Goal: Task Accomplishment & Management: Complete application form

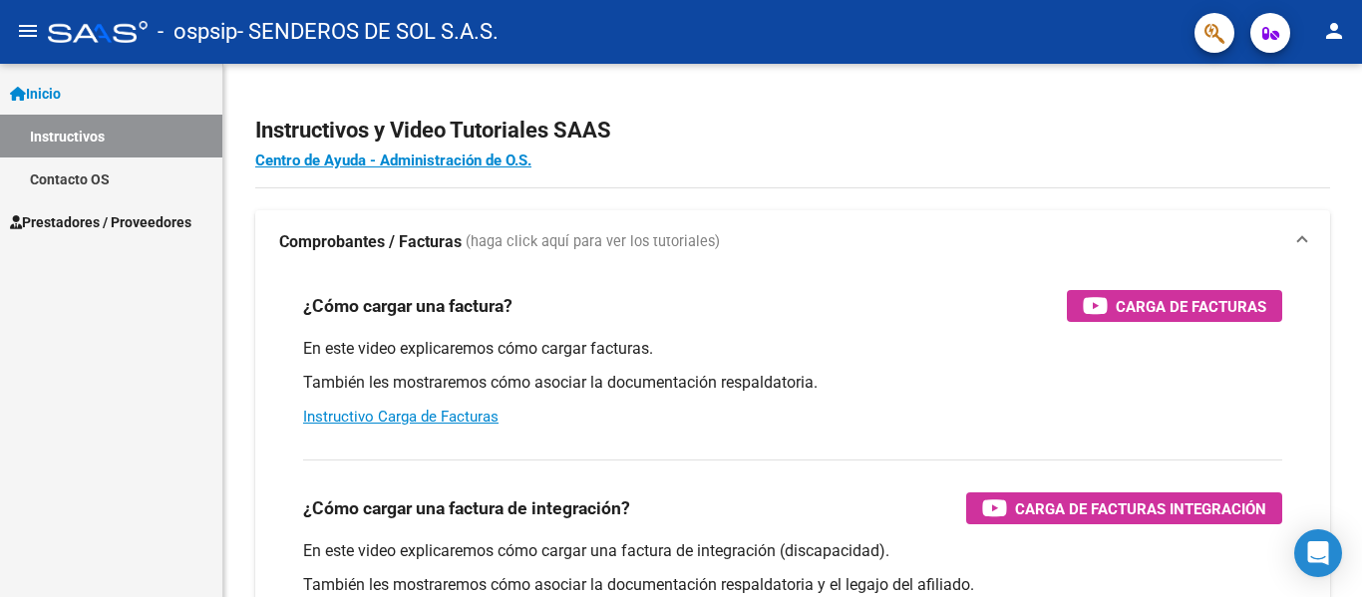
click at [69, 218] on span "Prestadores / Proveedores" at bounding box center [100, 222] width 181 height 22
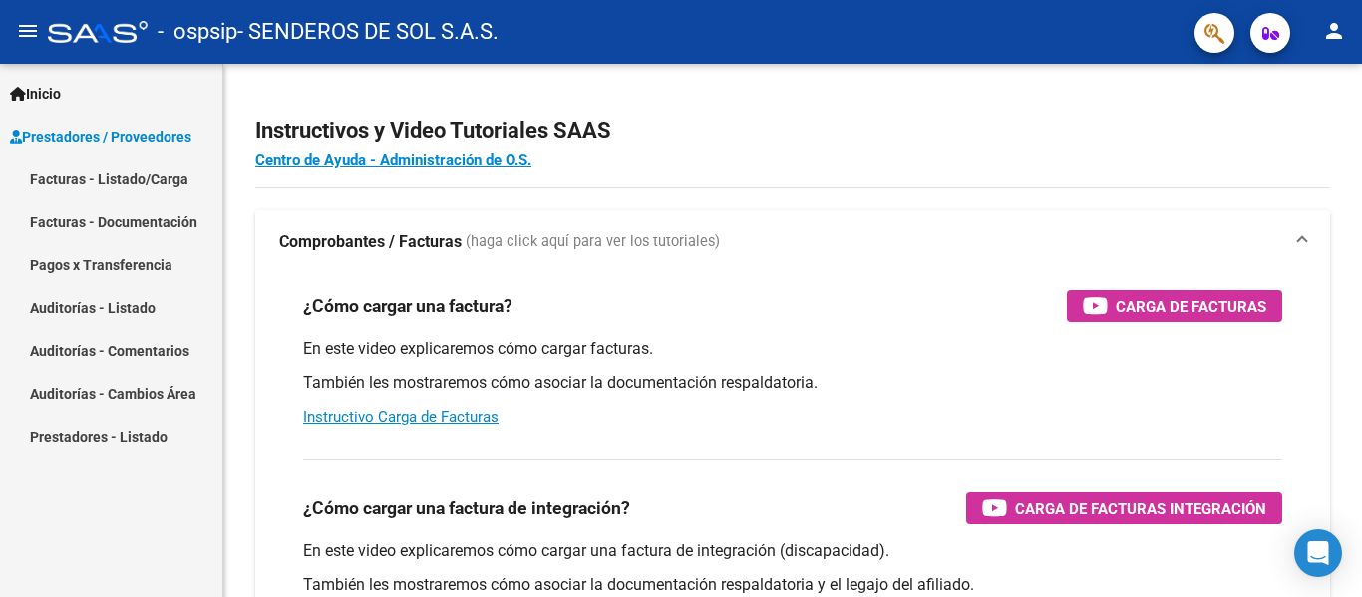
click at [67, 184] on link "Facturas - Listado/Carga" at bounding box center [111, 178] width 222 height 43
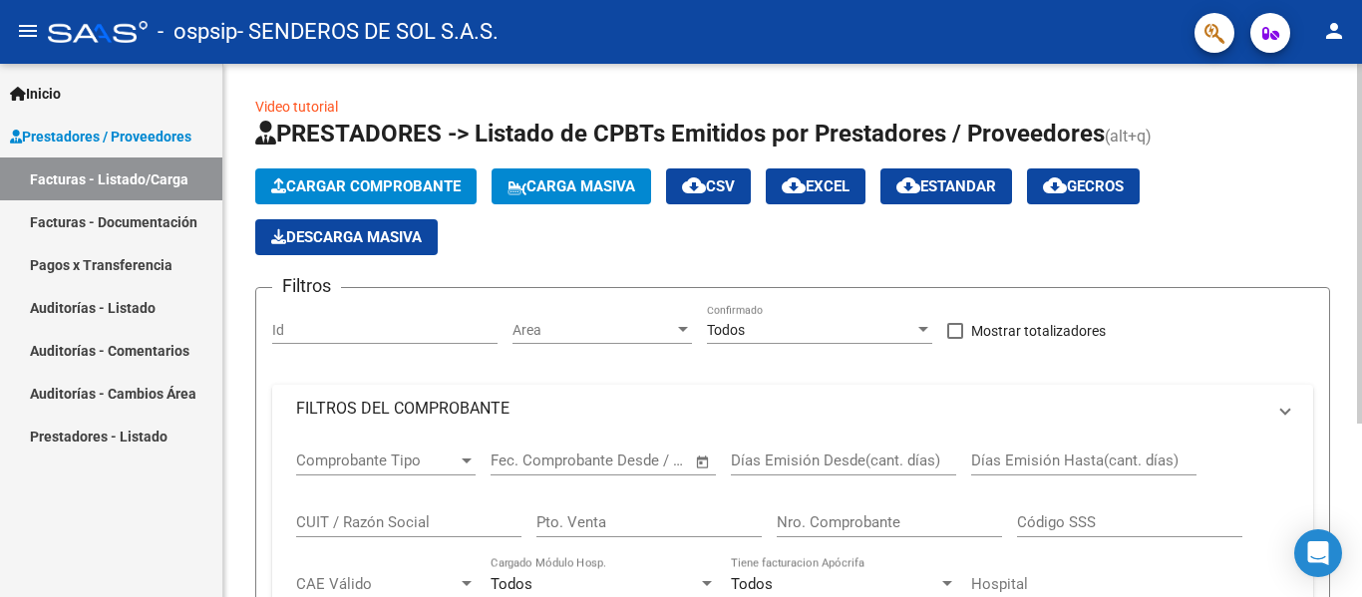
click at [359, 195] on button "Cargar Comprobante" at bounding box center [365, 186] width 221 height 36
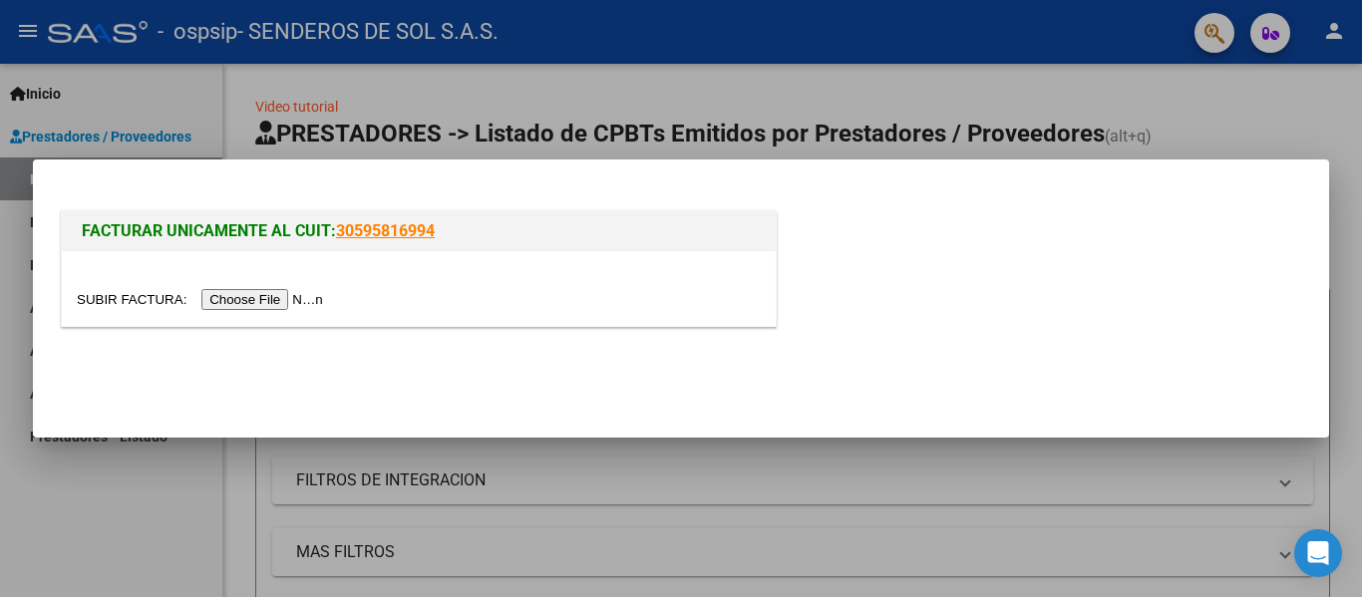
click at [278, 297] on input "file" at bounding box center [203, 299] width 252 height 21
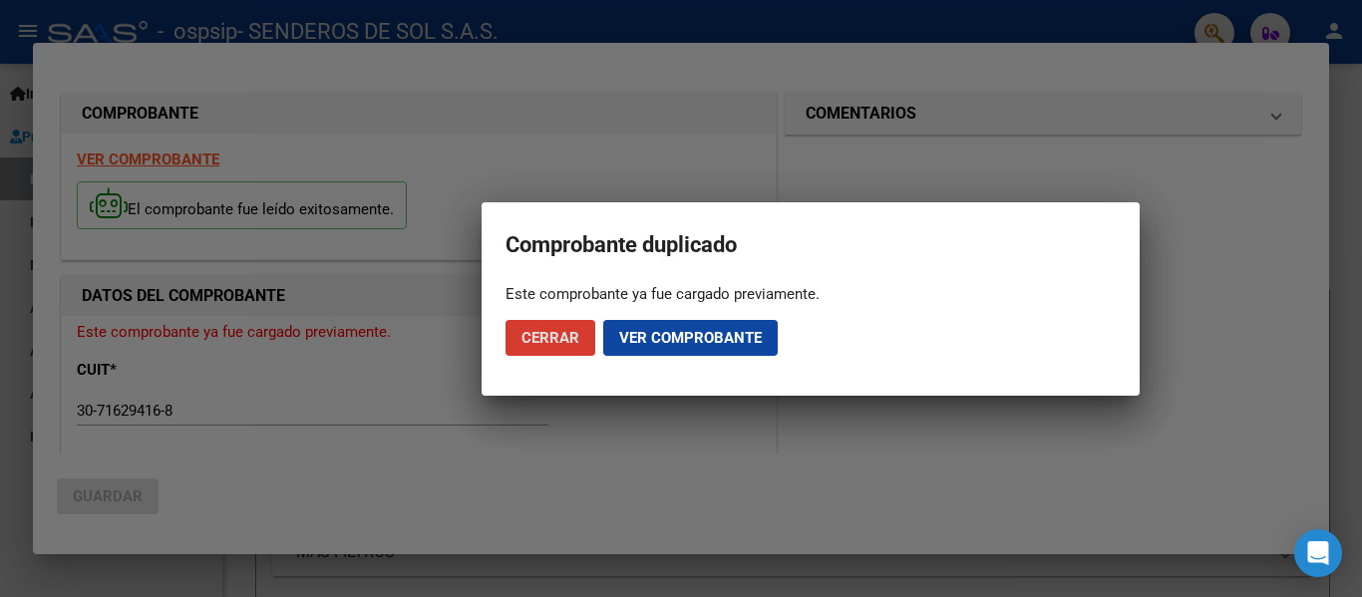
click at [670, 339] on span "Ver comprobante" at bounding box center [690, 338] width 143 height 18
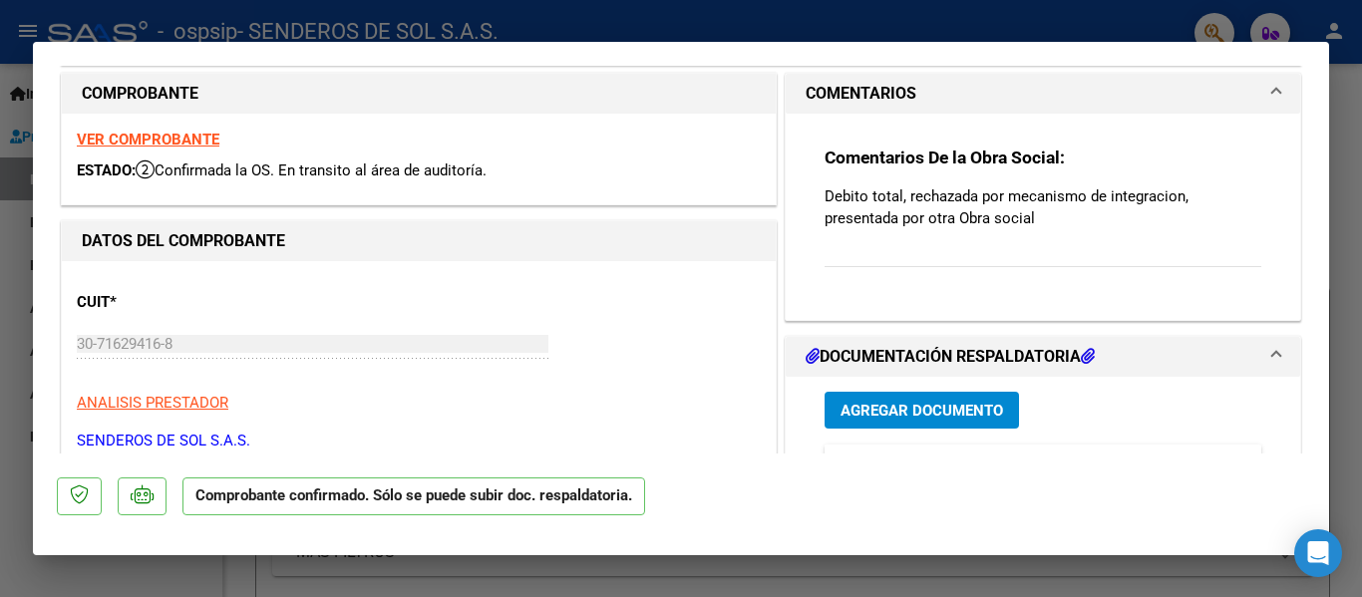
scroll to position [399, 0]
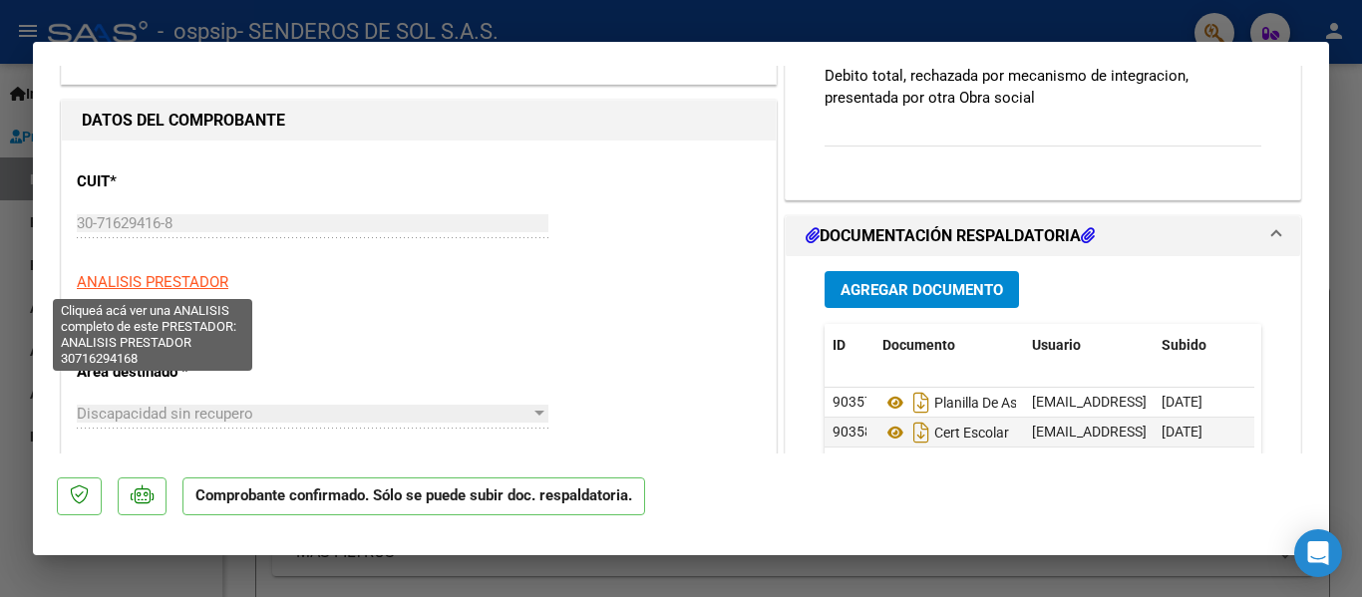
click at [152, 279] on span "ANALISIS PRESTADOR" at bounding box center [153, 282] width 152 height 18
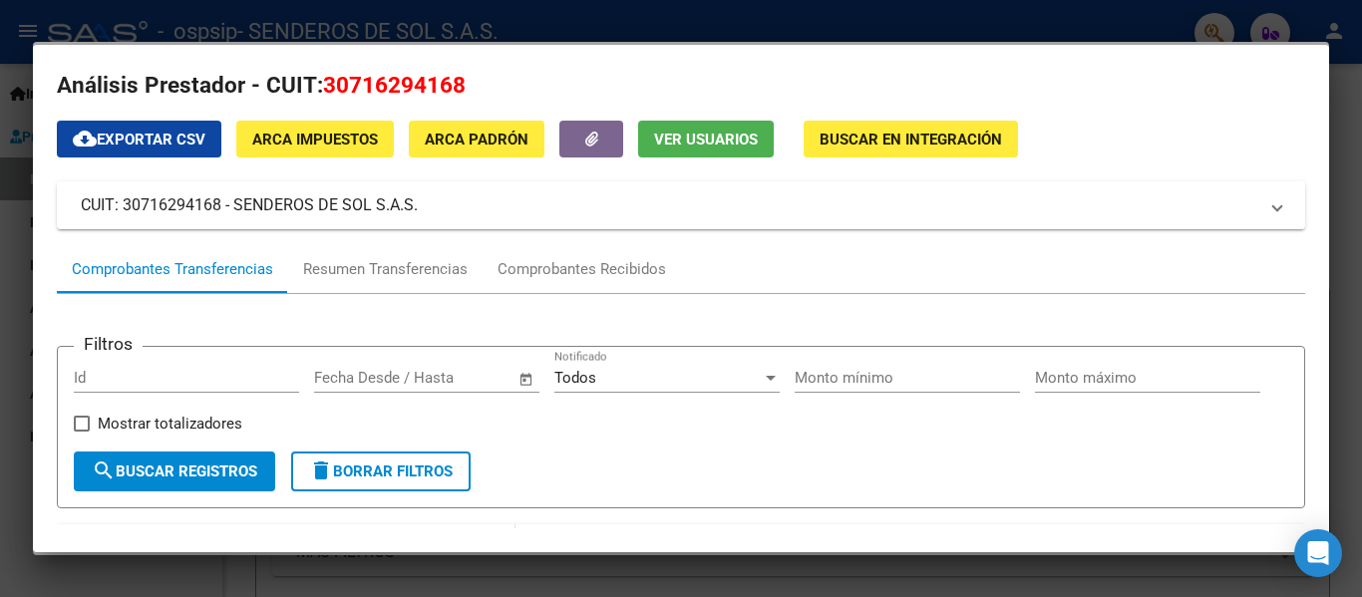
scroll to position [0, 0]
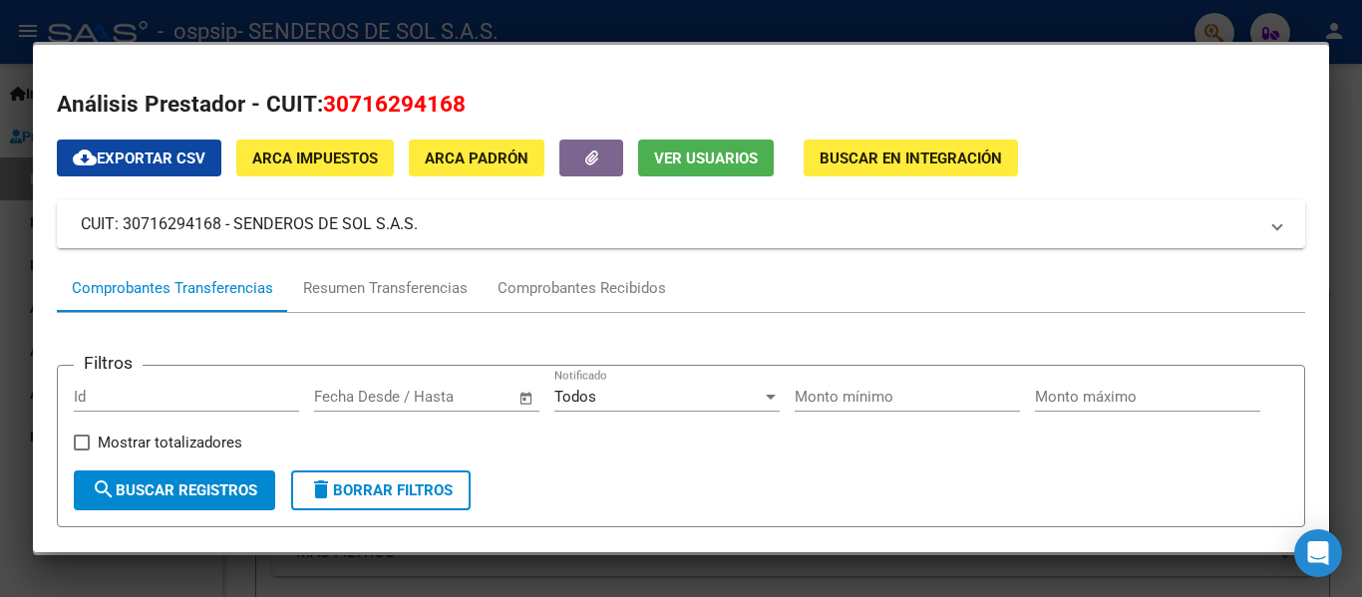
click at [14, 18] on div at bounding box center [681, 298] width 1362 height 597
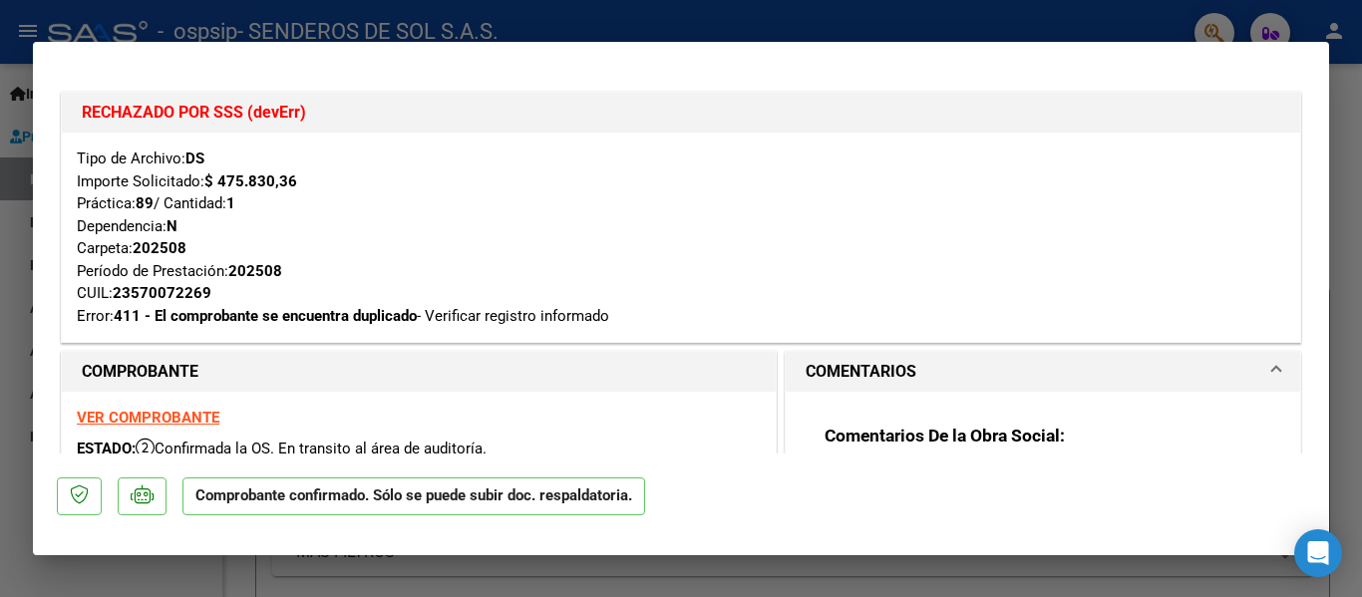
click at [337, 321] on strong "411 - El comprobante se encuentra duplicado" at bounding box center [265, 316] width 303 height 18
click at [1337, 448] on div at bounding box center [681, 298] width 1362 height 597
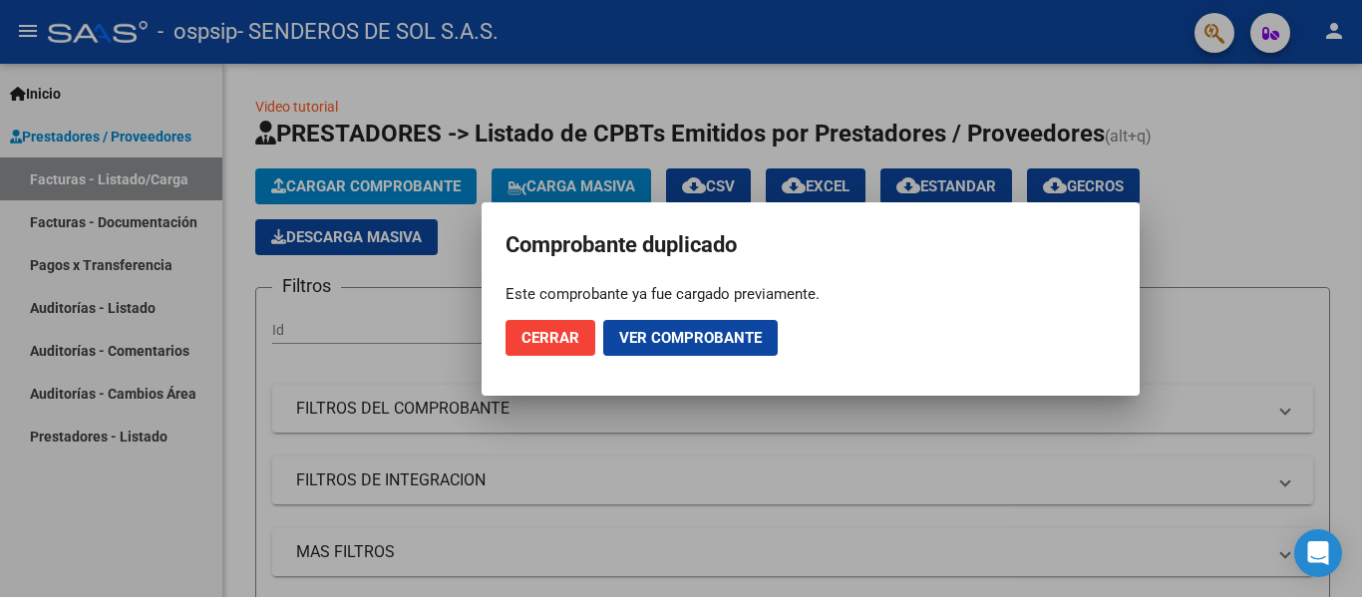
click at [560, 347] on button "Cerrar" at bounding box center [550, 338] width 90 height 36
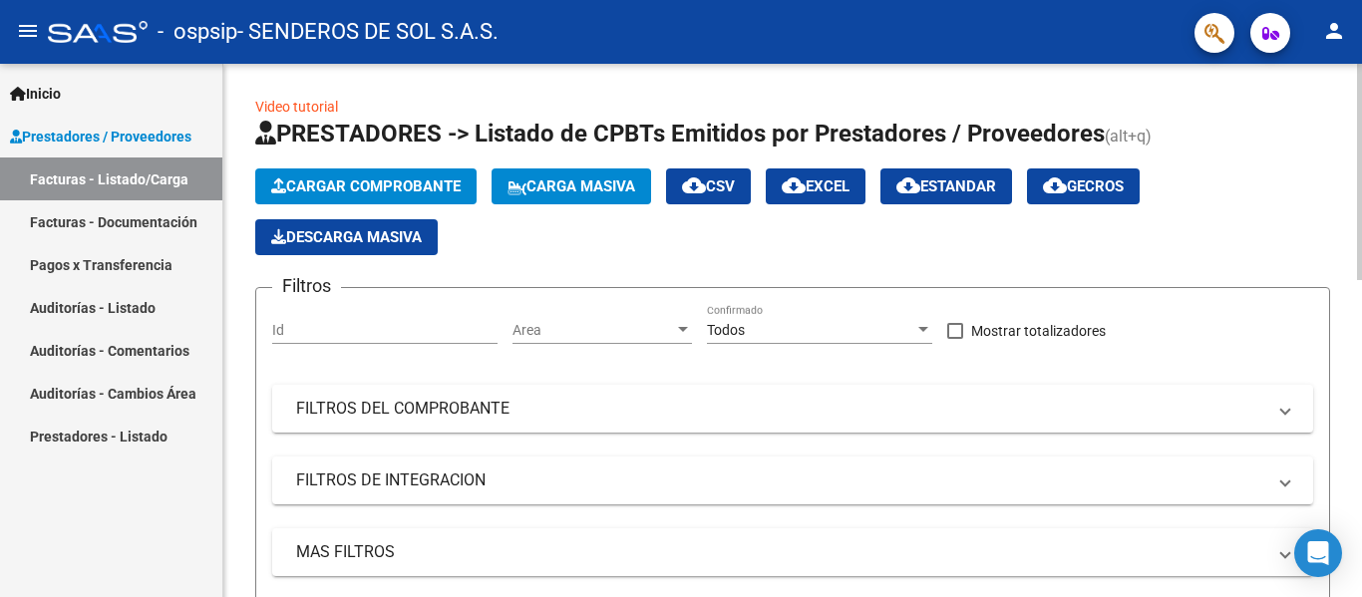
click at [316, 177] on span "Cargar Comprobante" at bounding box center [365, 186] width 189 height 18
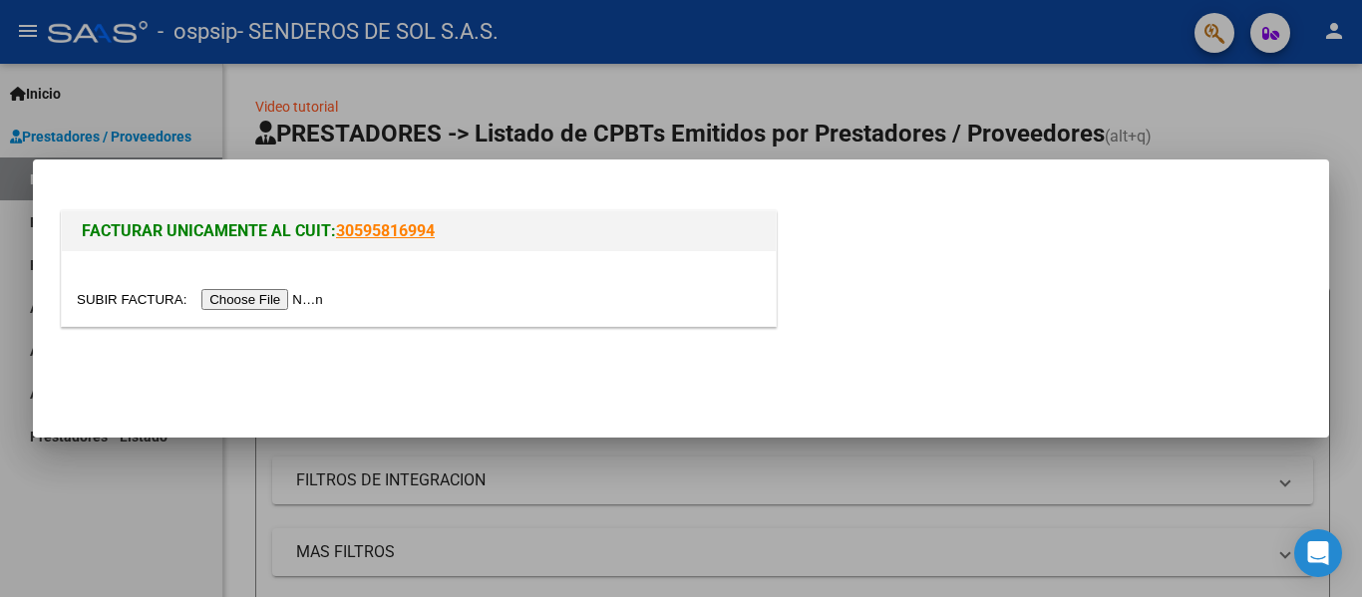
click at [260, 301] on input "file" at bounding box center [203, 299] width 252 height 21
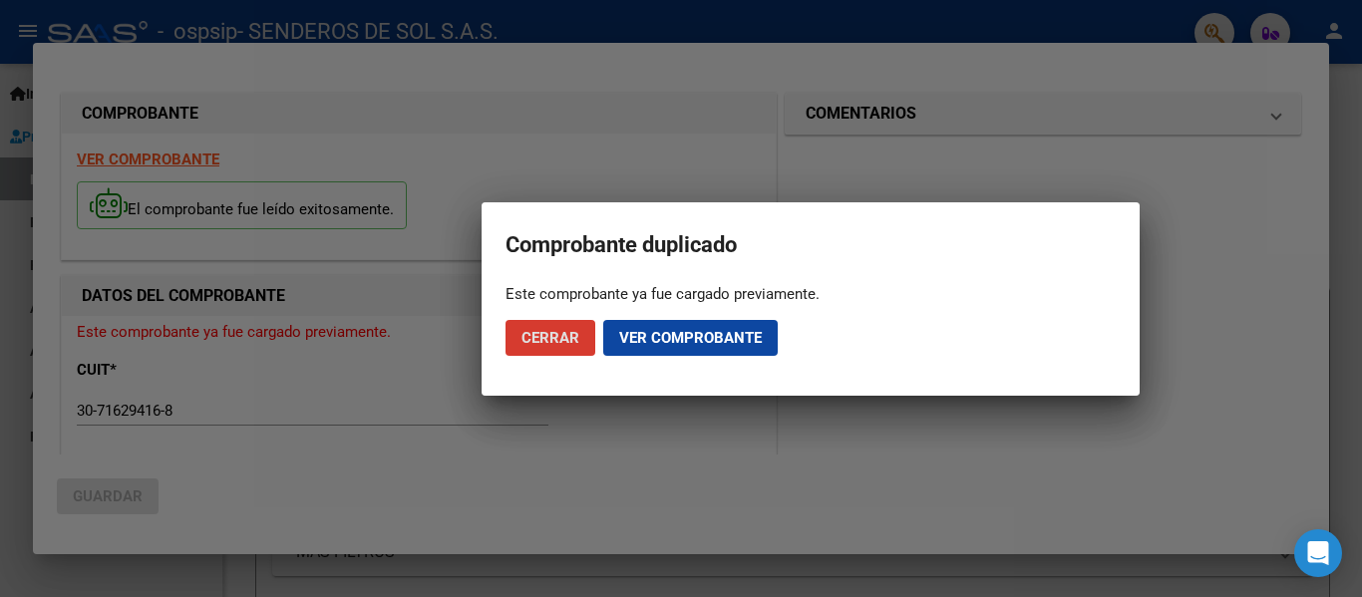
click at [659, 340] on span "Ver comprobante" at bounding box center [690, 338] width 143 height 18
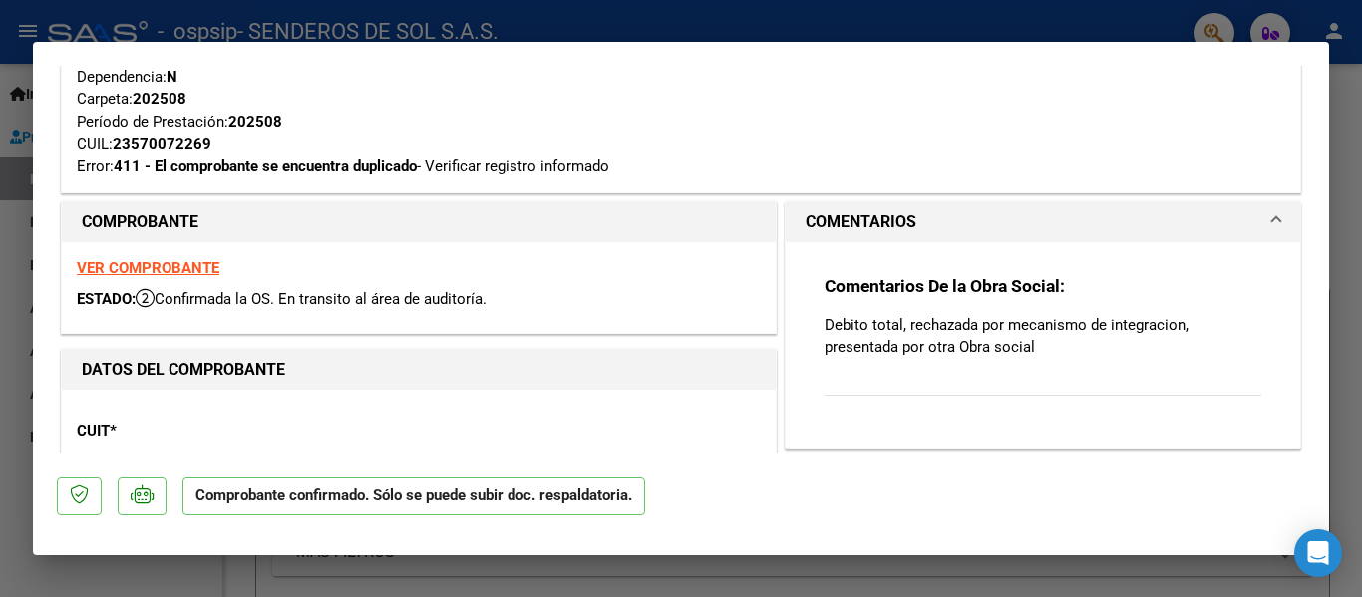
scroll to position [199, 0]
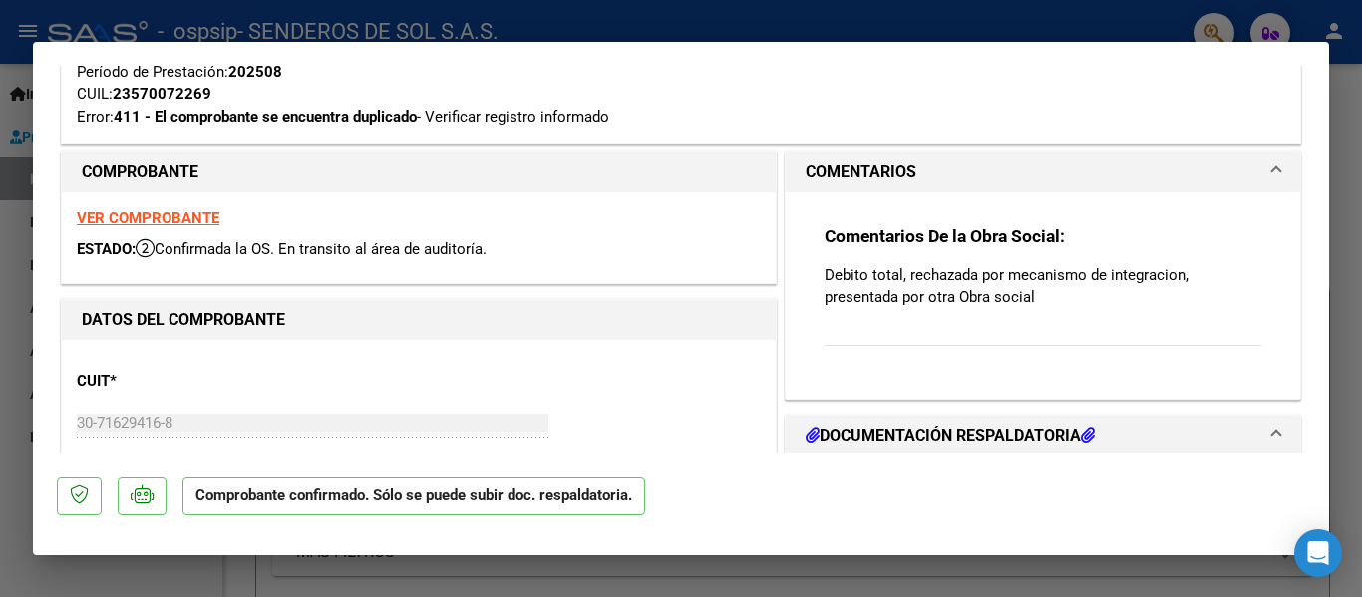
click at [1350, 322] on div at bounding box center [681, 298] width 1362 height 597
type input "$ 0,00"
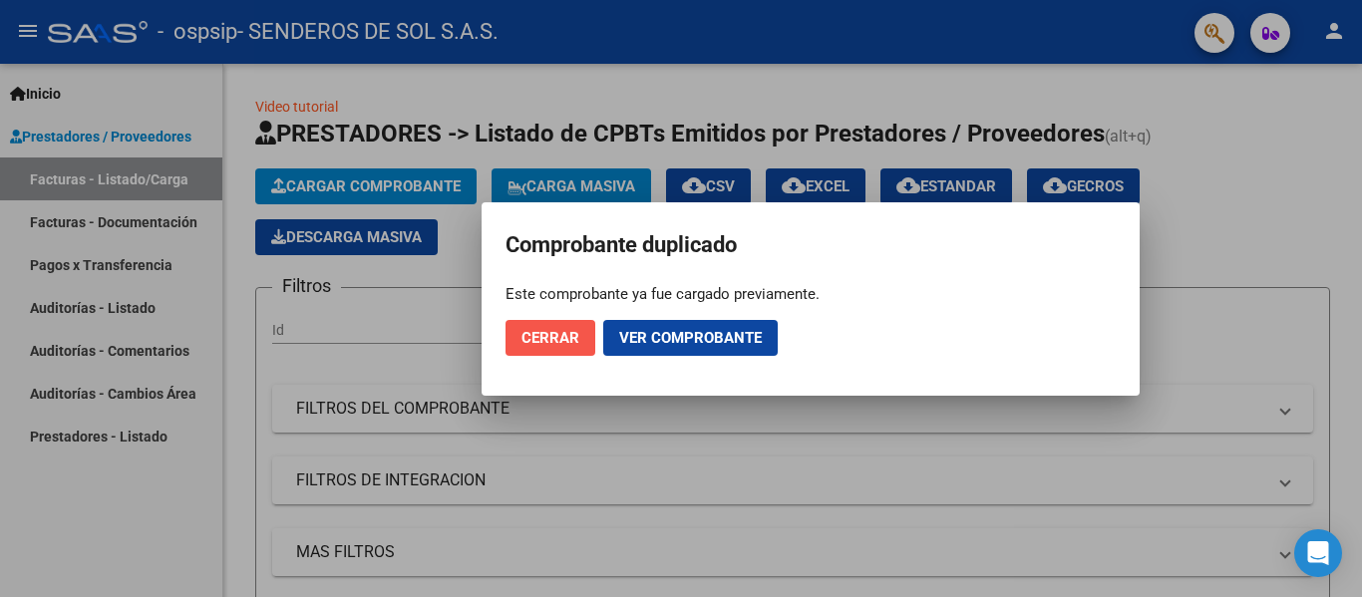
click at [572, 337] on span "Cerrar" at bounding box center [550, 338] width 58 height 18
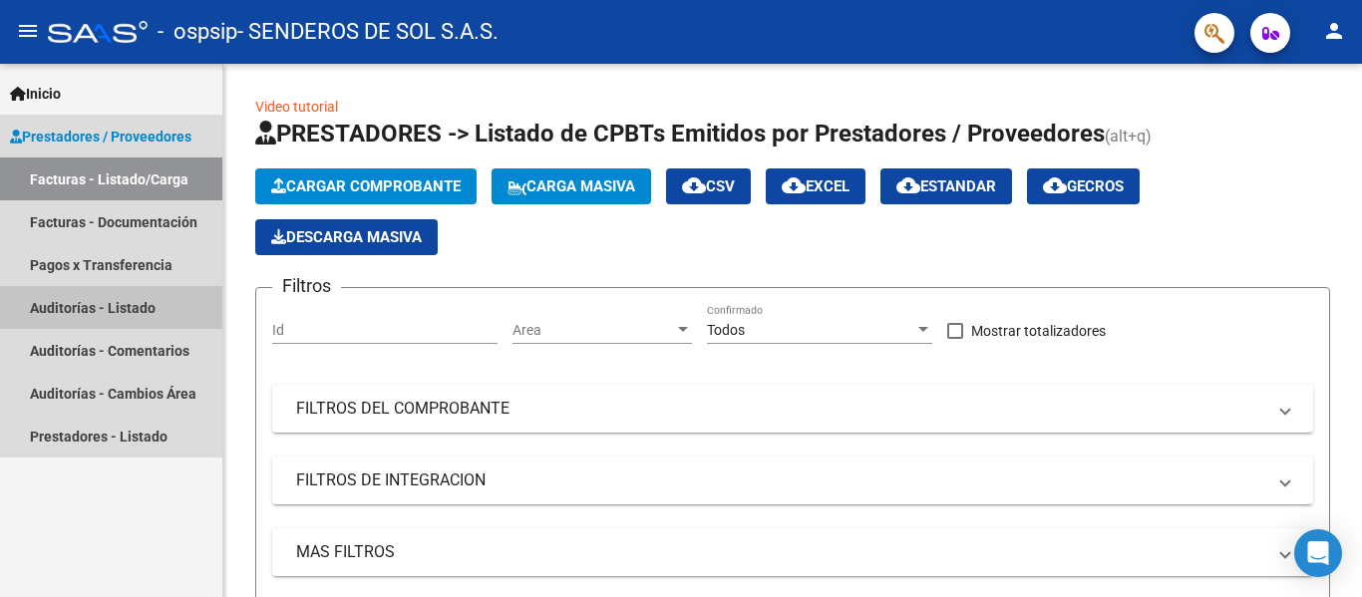
click at [97, 307] on link "Auditorías - Listado" at bounding box center [111, 307] width 222 height 43
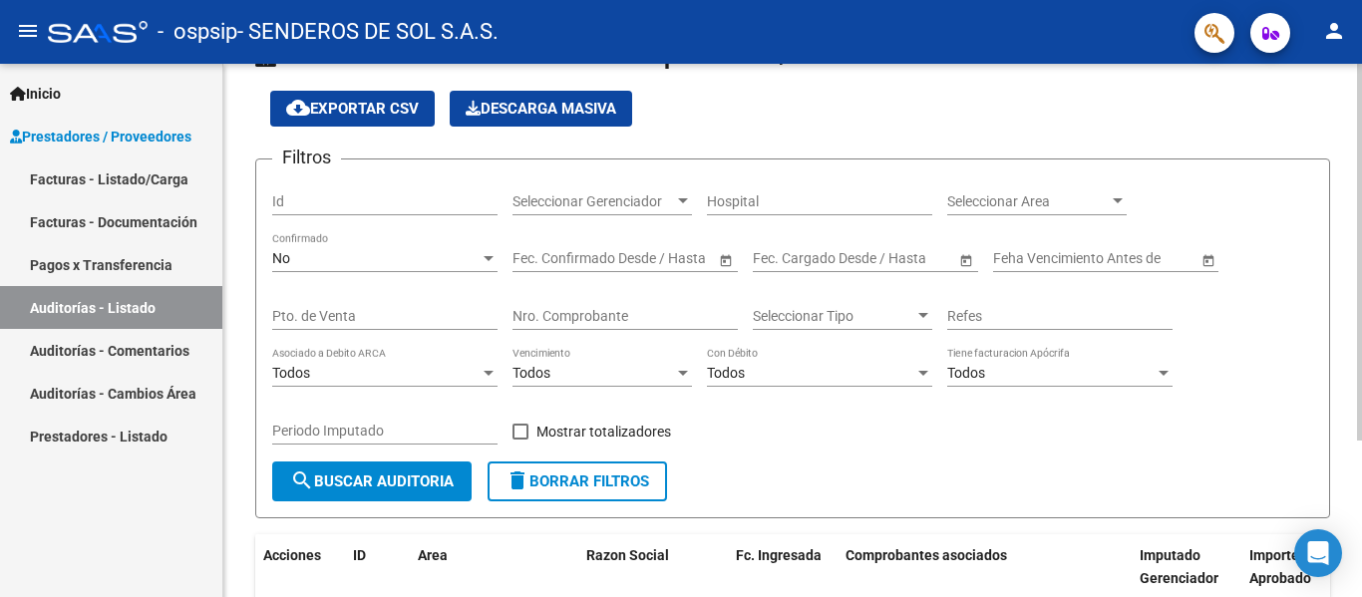
scroll to position [22, 0]
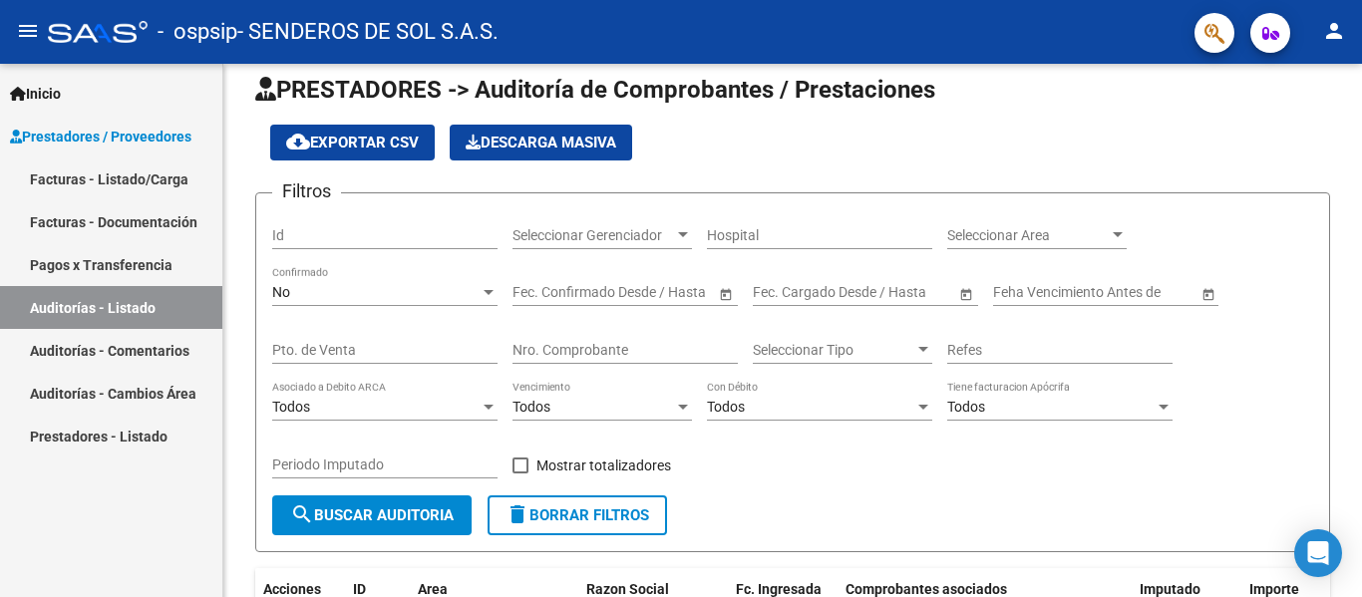
drag, startPoint x: 102, startPoint y: 221, endPoint x: 75, endPoint y: 257, distance: 44.9
click at [101, 221] on link "Facturas - Documentación" at bounding box center [111, 221] width 222 height 43
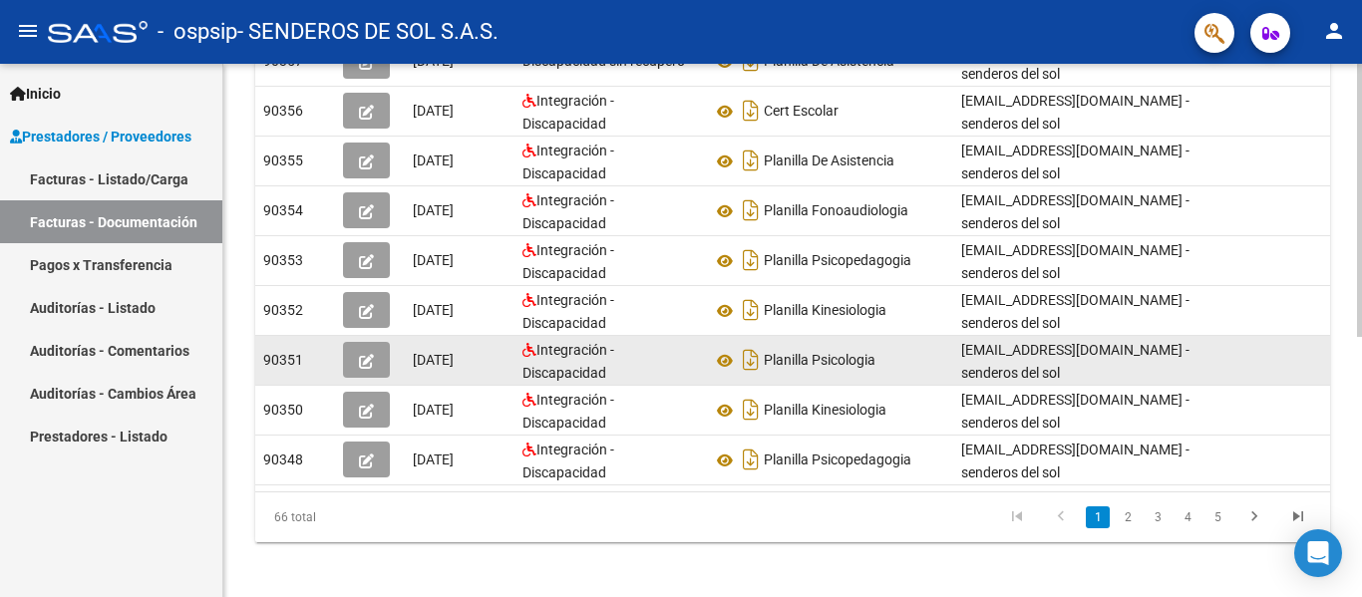
scroll to position [506, 0]
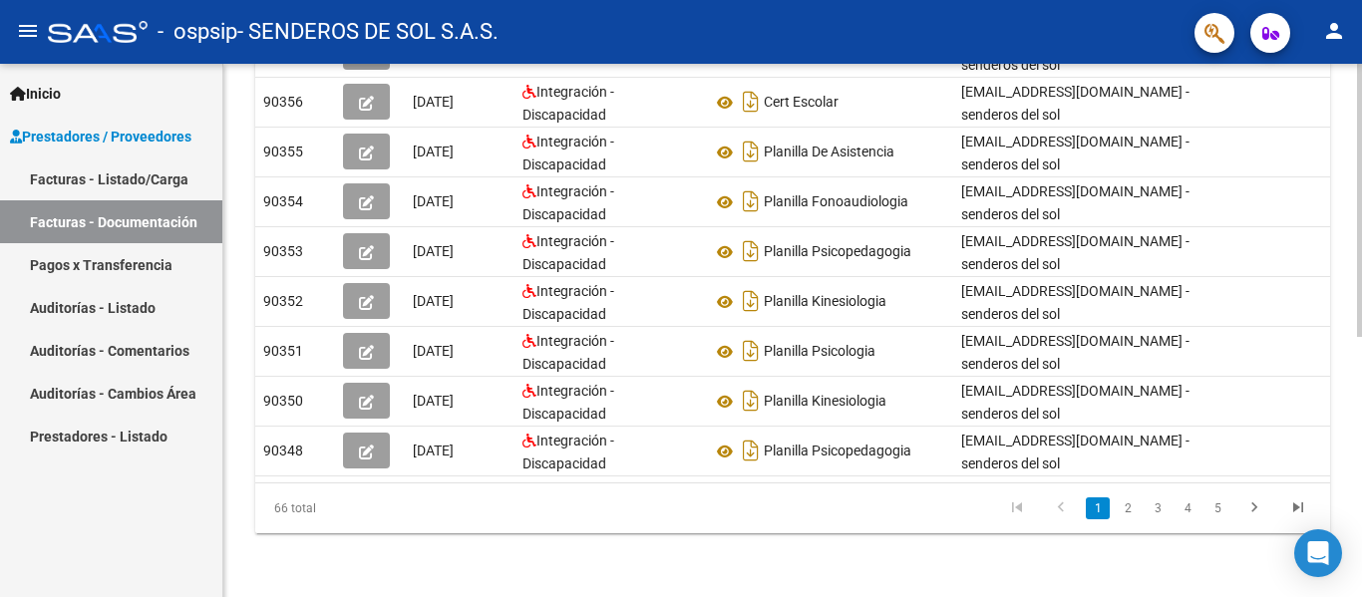
click at [1131, 505] on link "2" at bounding box center [1127, 508] width 24 height 22
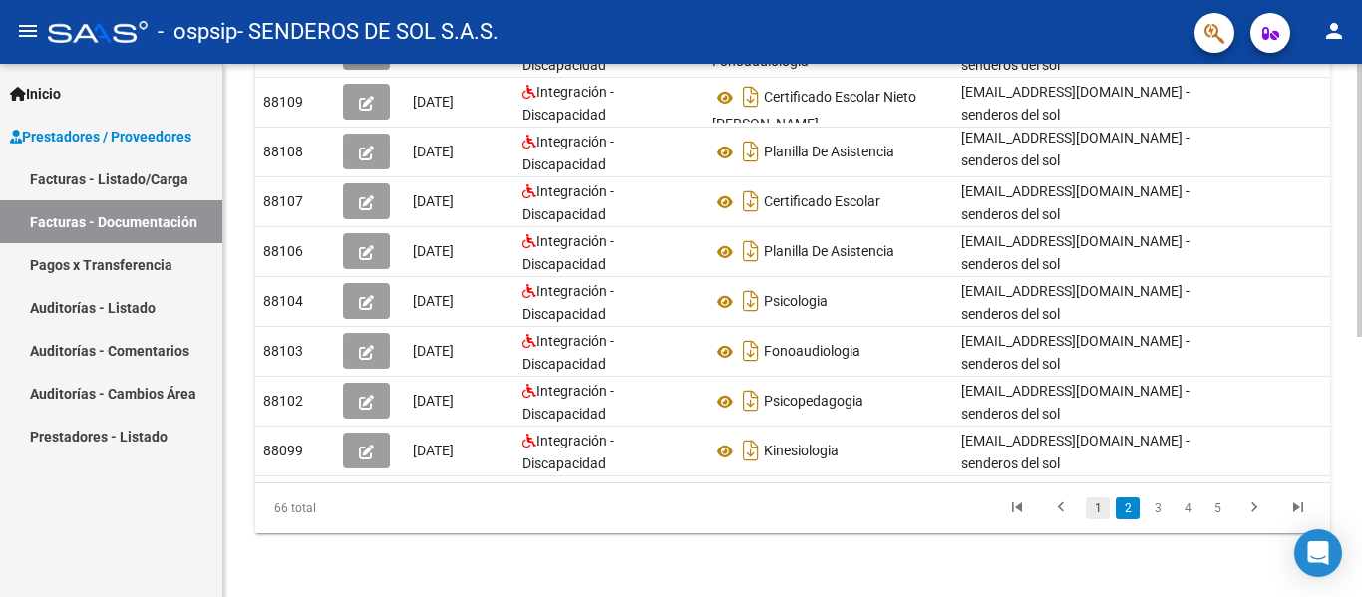
click at [1100, 508] on link "1" at bounding box center [1097, 508] width 24 height 22
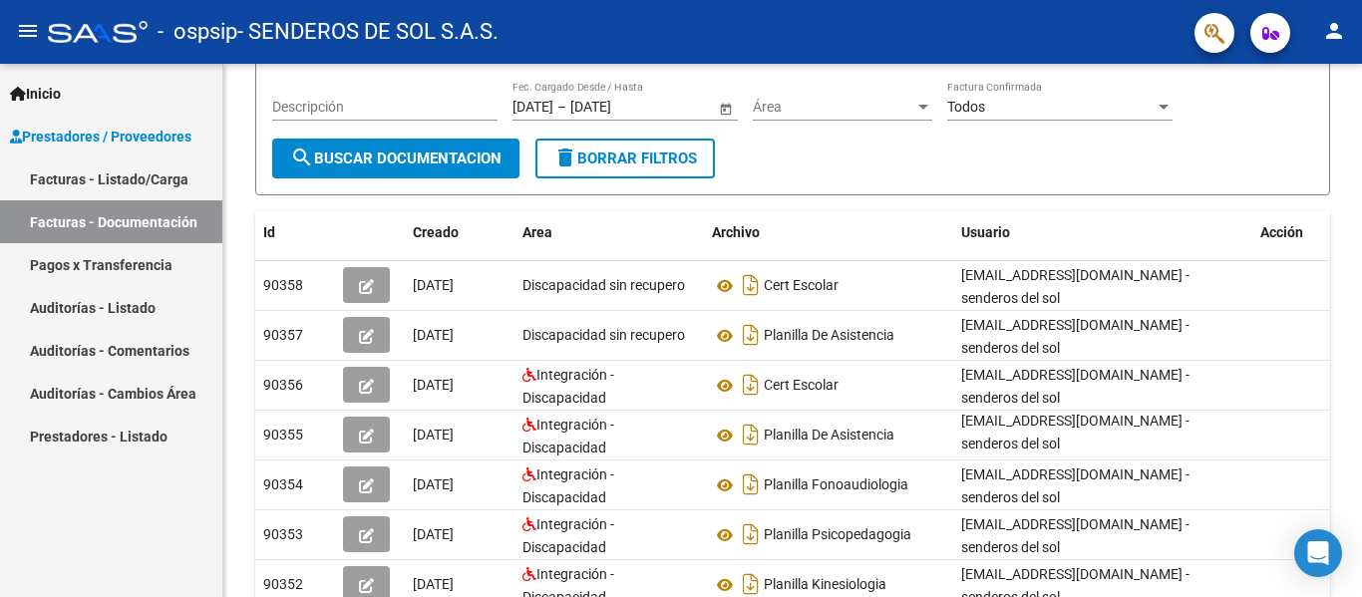
scroll to position [108, 0]
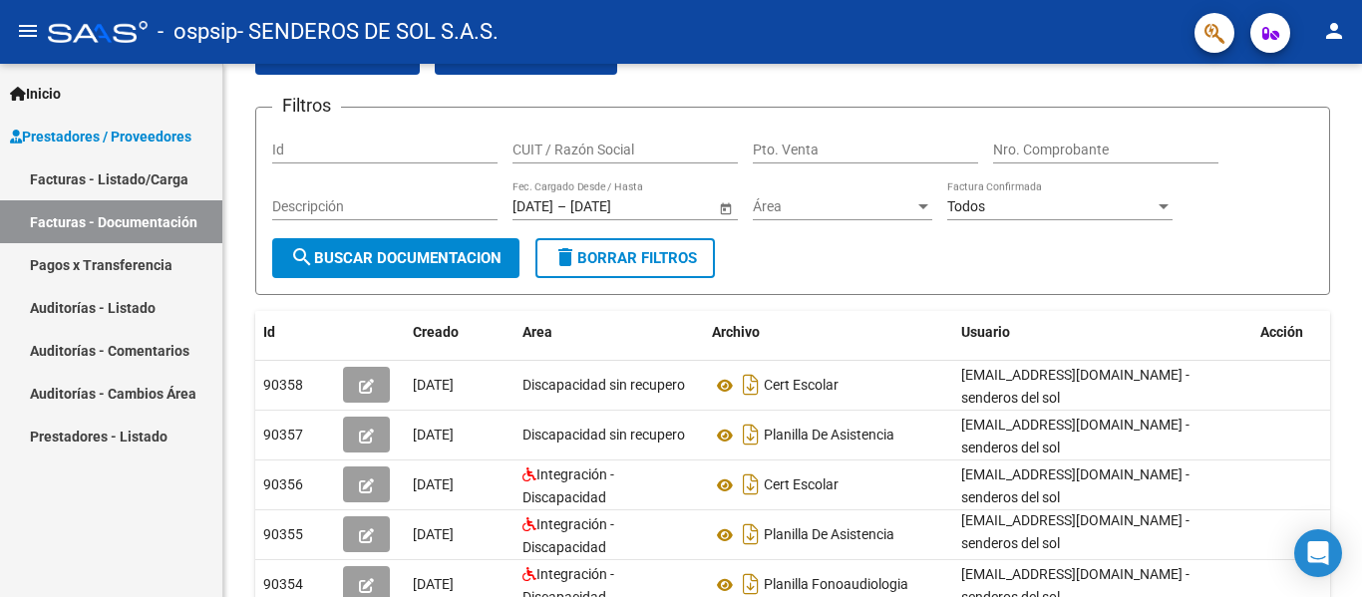
click at [112, 399] on link "Auditorías - Cambios Área" at bounding box center [111, 393] width 222 height 43
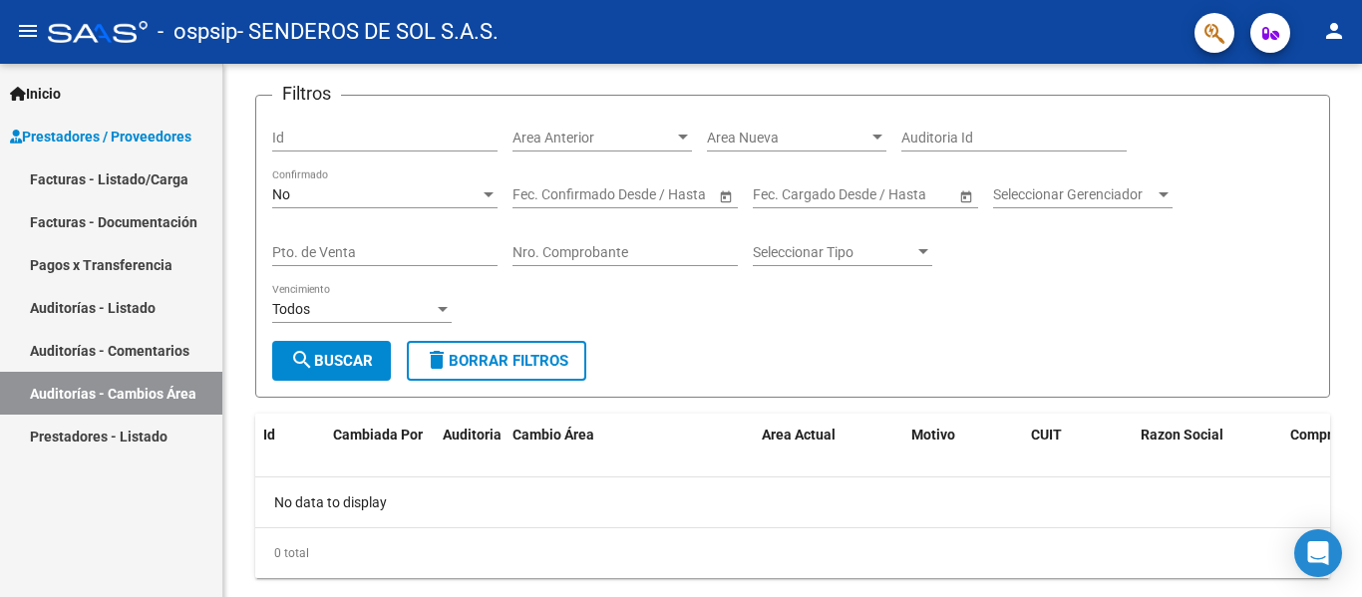
scroll to position [108, 0]
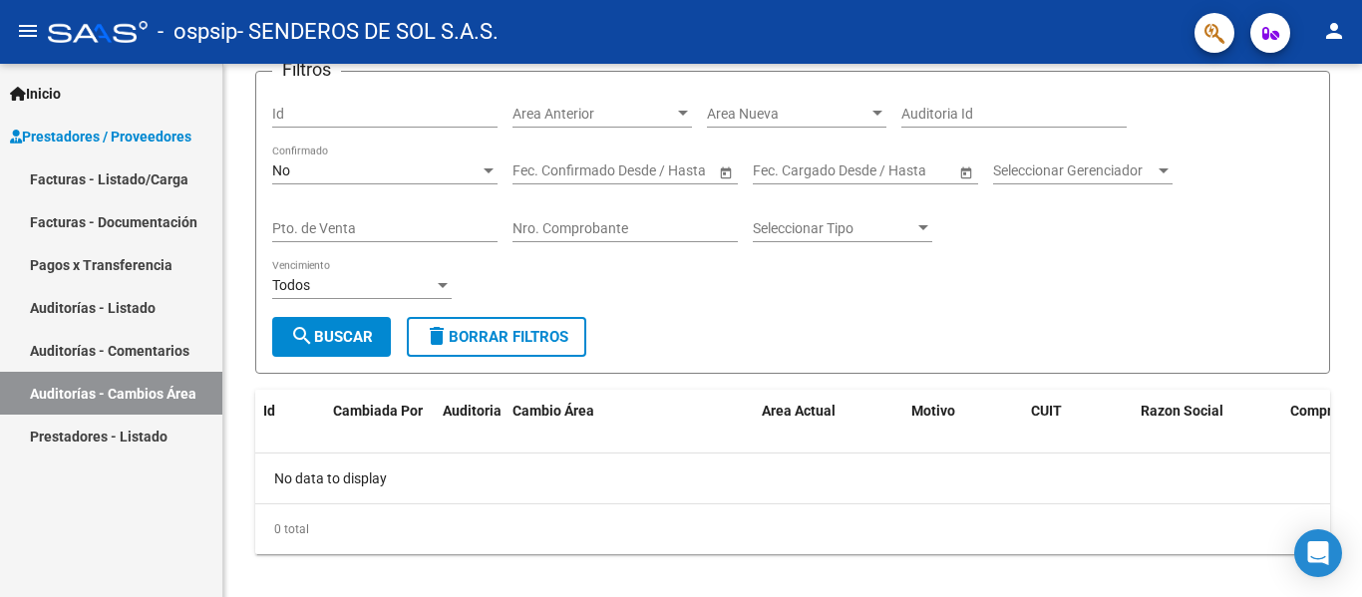
click at [96, 346] on link "Auditorías - Comentarios" at bounding box center [111, 350] width 222 height 43
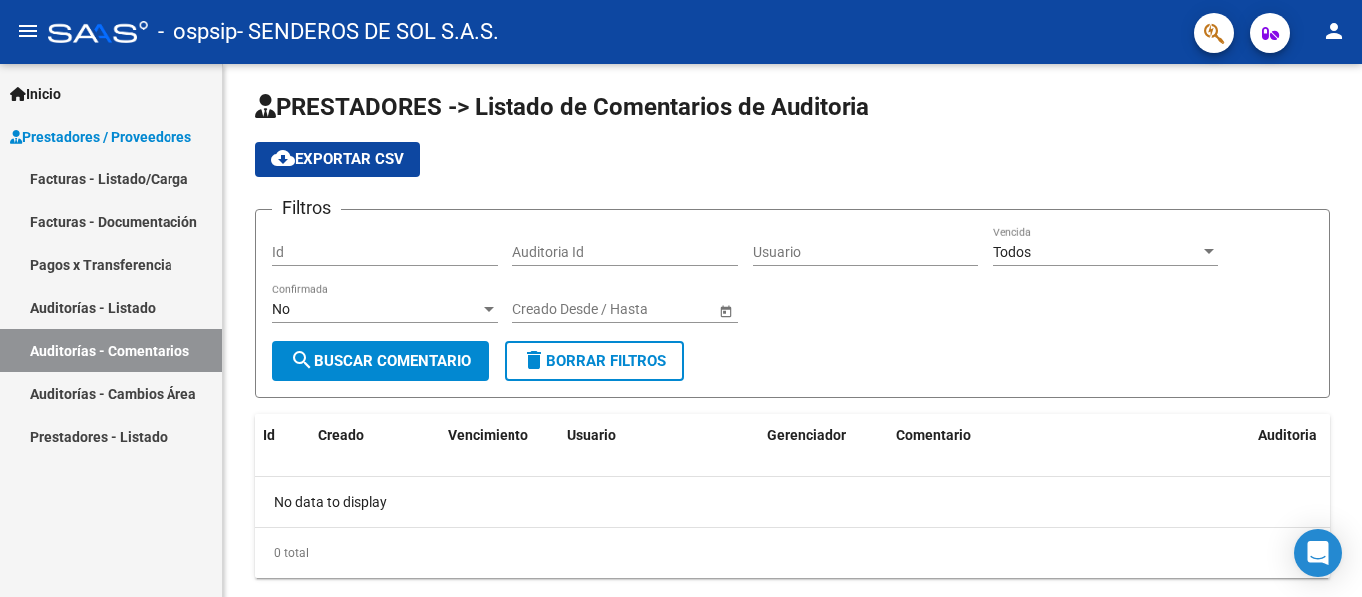
scroll to position [50, 0]
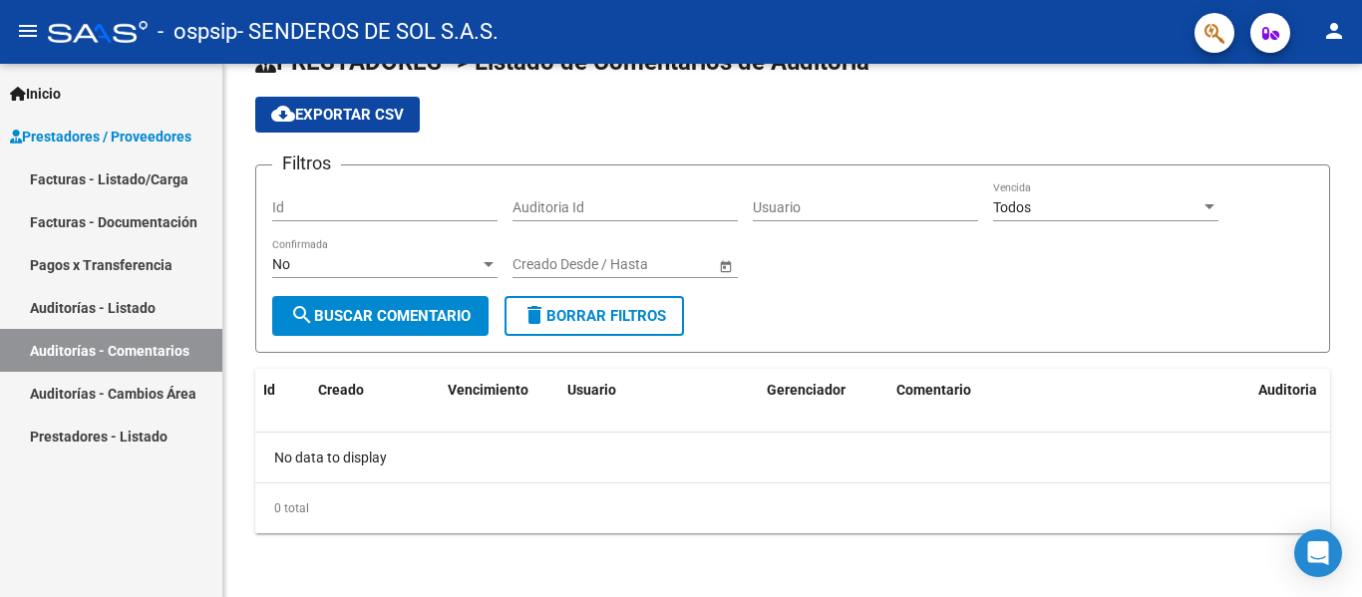
click at [75, 309] on link "Auditorías - Listado" at bounding box center [111, 307] width 222 height 43
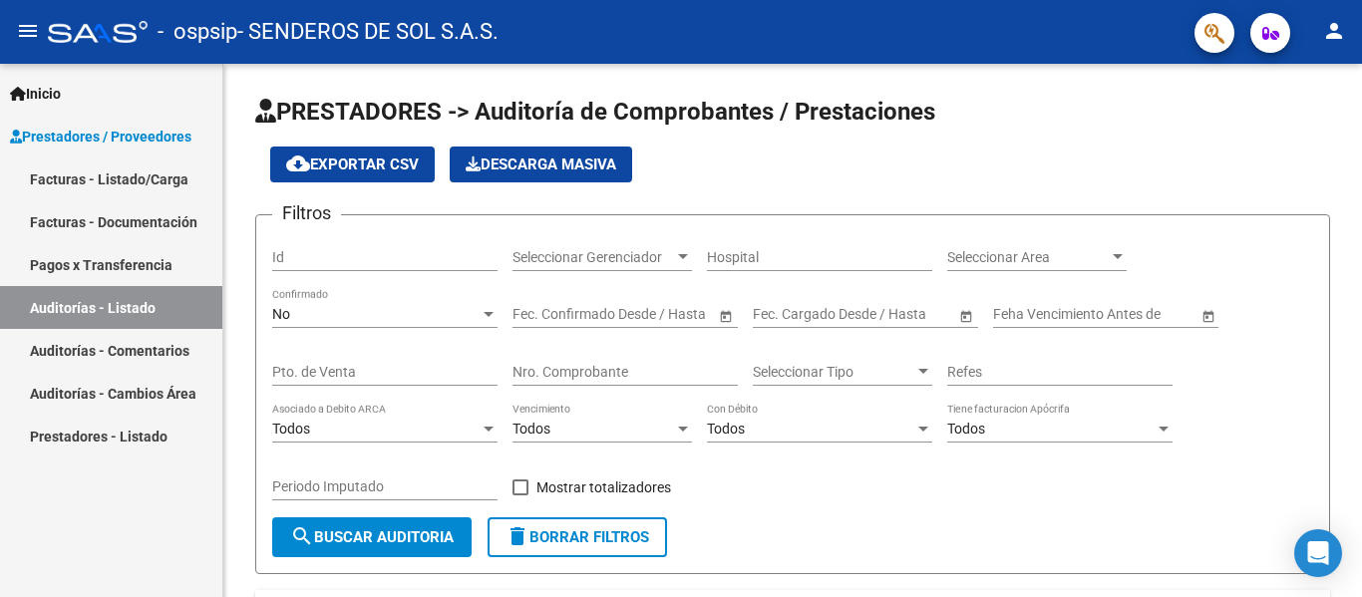
click at [128, 269] on link "Pagos x Transferencia" at bounding box center [111, 264] width 222 height 43
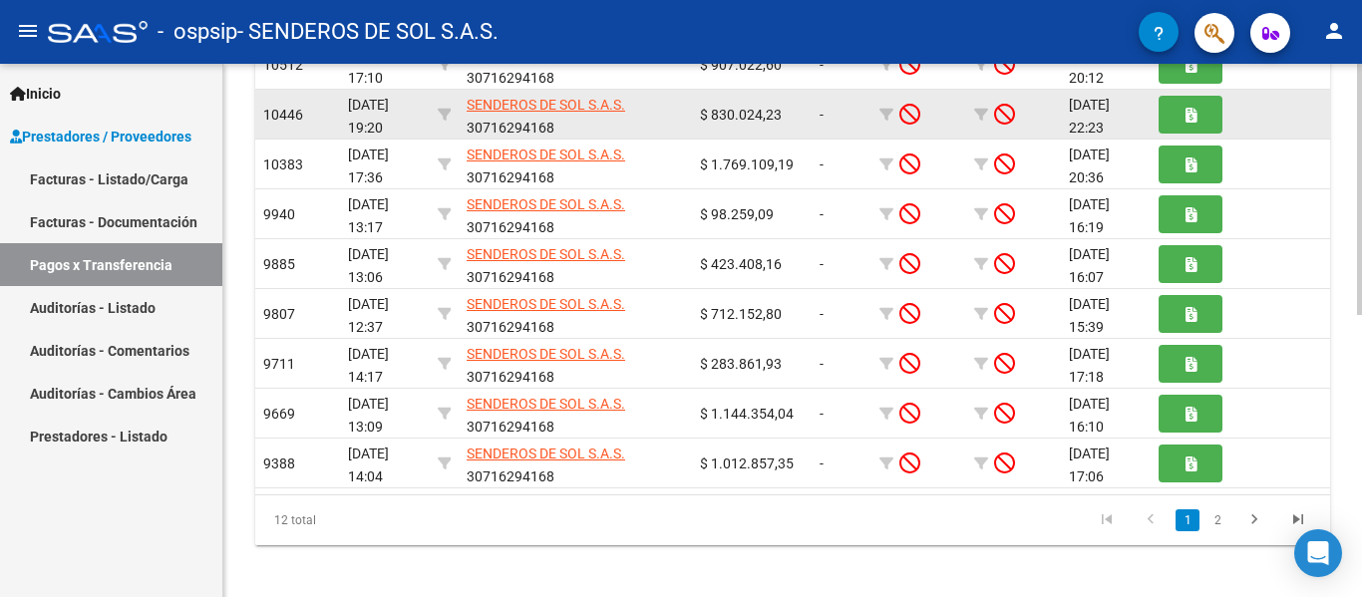
scroll to position [598, 0]
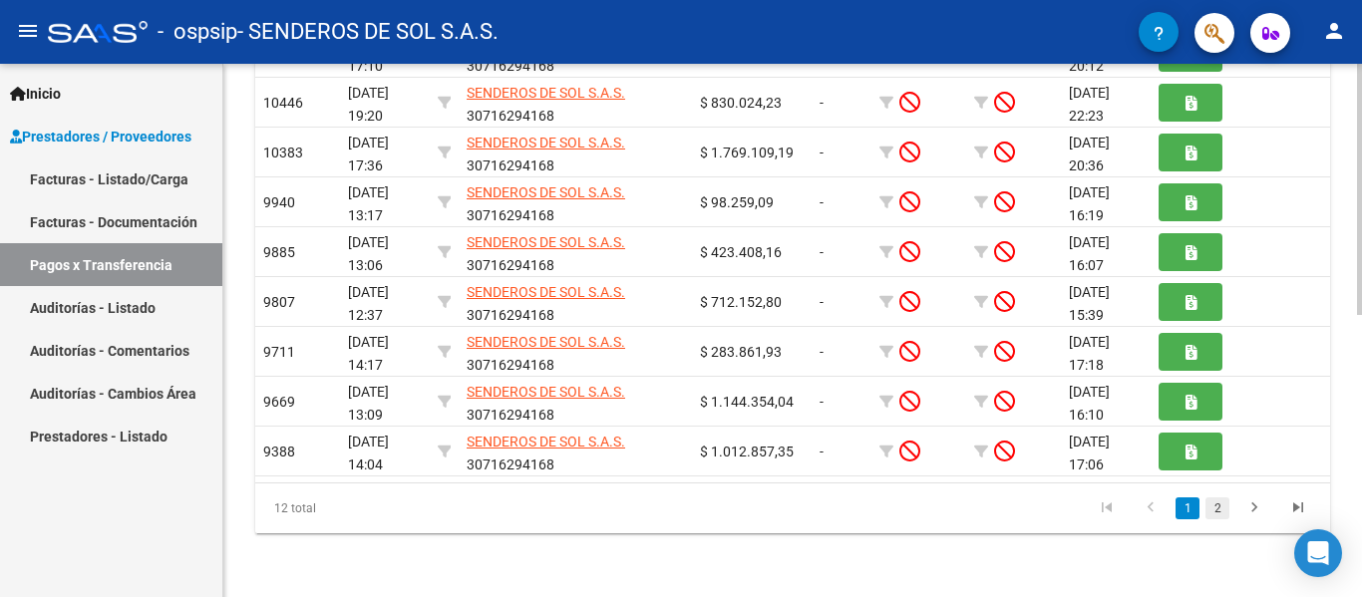
click at [1221, 506] on link "2" at bounding box center [1217, 508] width 24 height 22
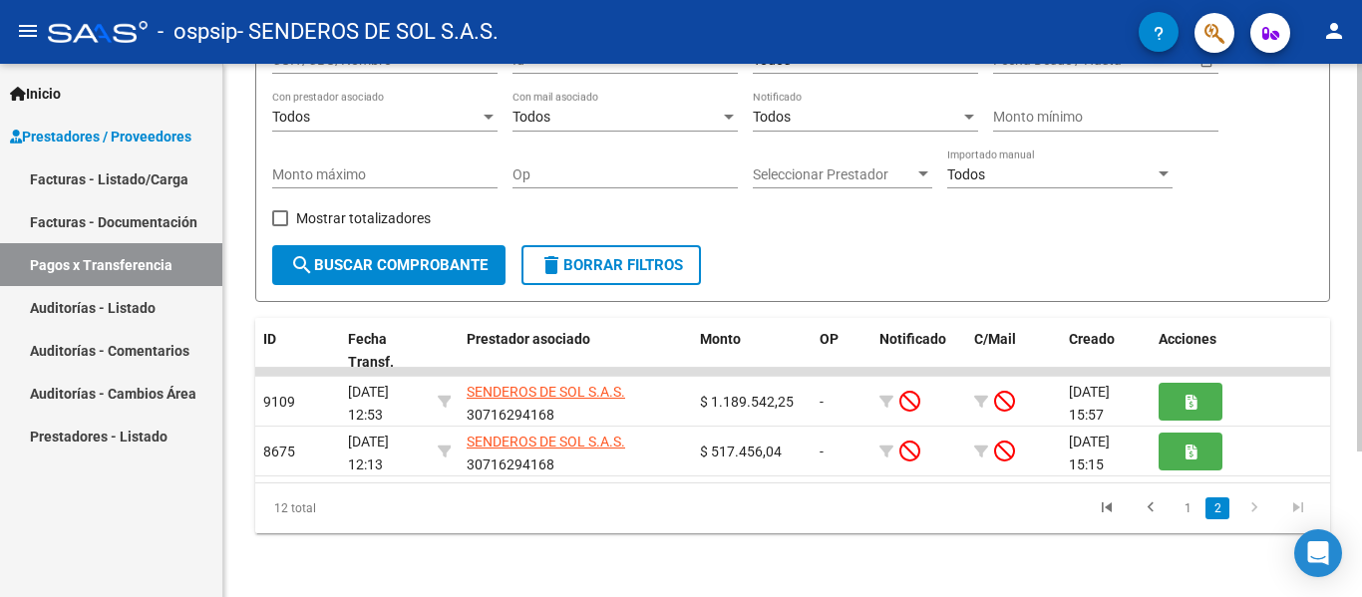
scroll to position [199, 0]
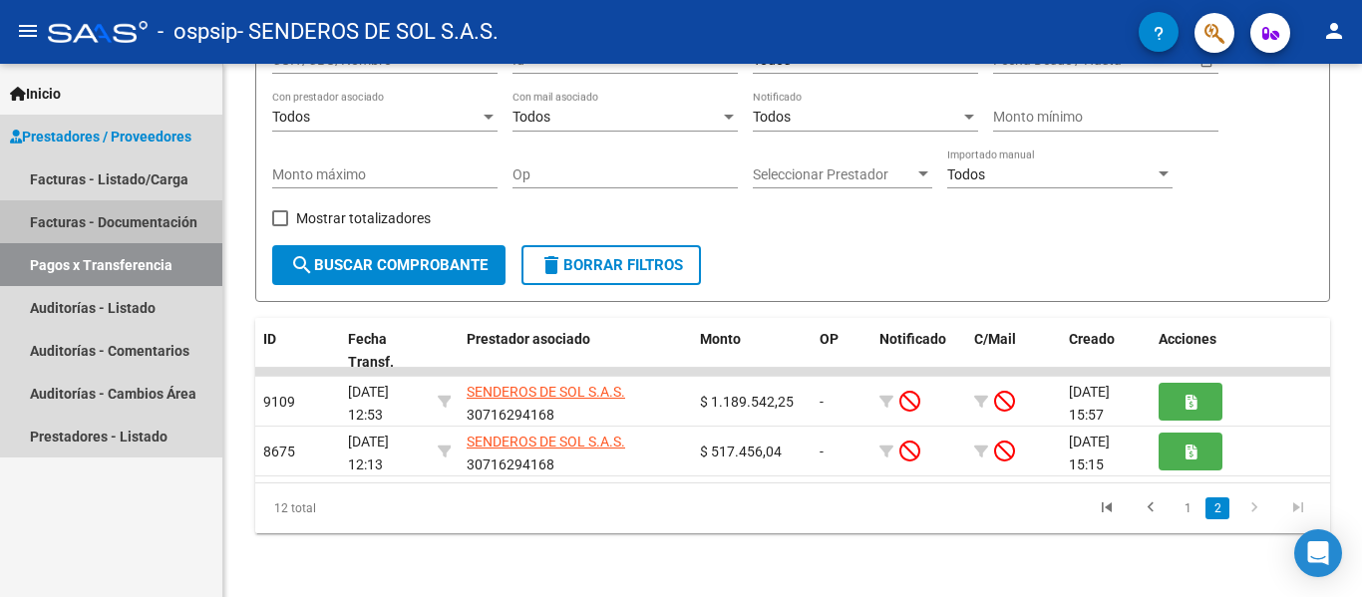
drag, startPoint x: 105, startPoint y: 221, endPoint x: 85, endPoint y: 251, distance: 35.9
click at [104, 221] on link "Facturas - Documentación" at bounding box center [111, 221] width 222 height 43
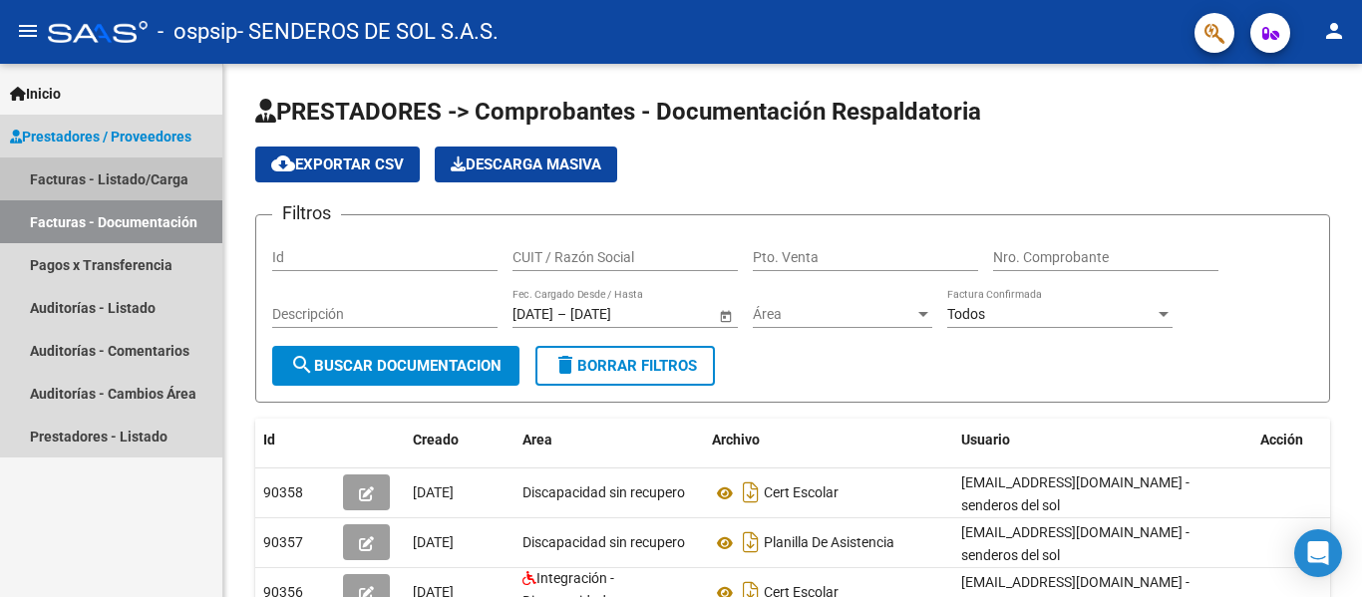
click at [99, 177] on link "Facturas - Listado/Carga" at bounding box center [111, 178] width 222 height 43
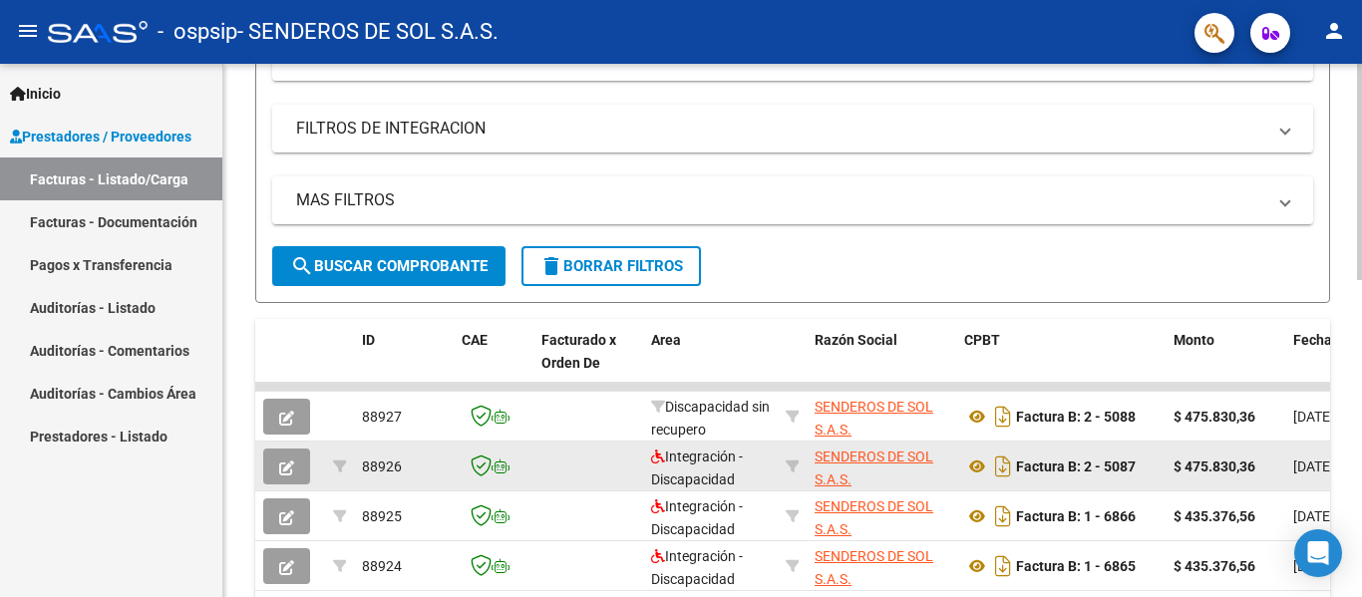
scroll to position [399, 0]
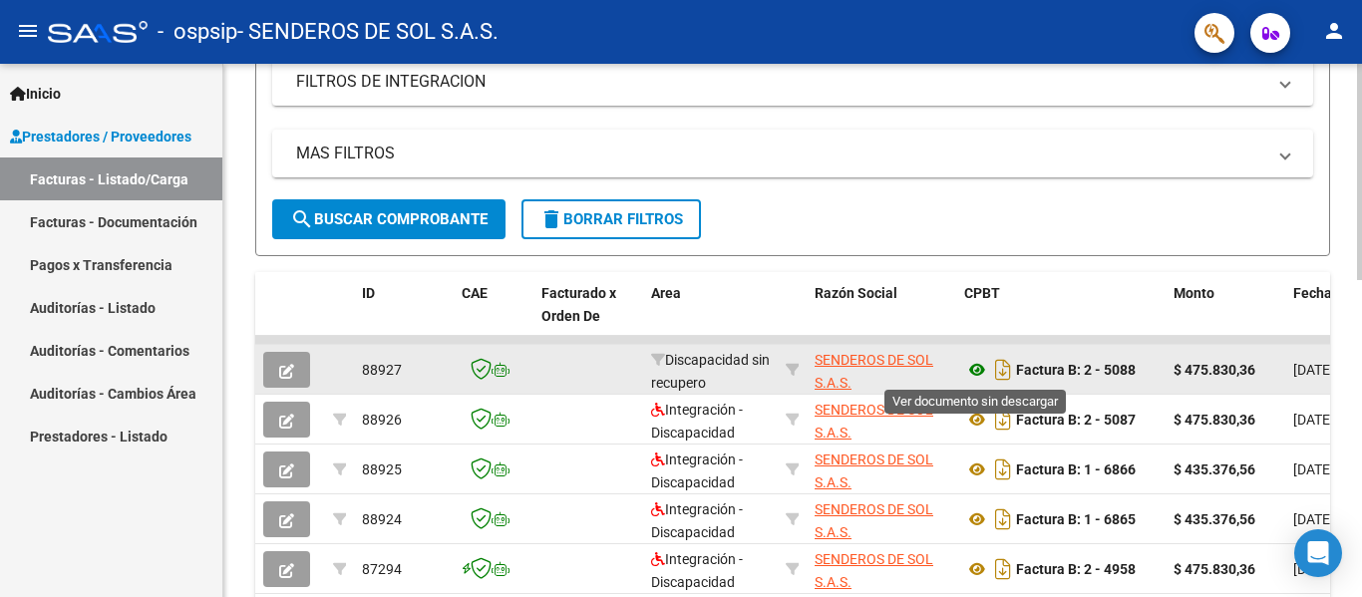
click at [978, 371] on icon at bounding box center [977, 370] width 26 height 24
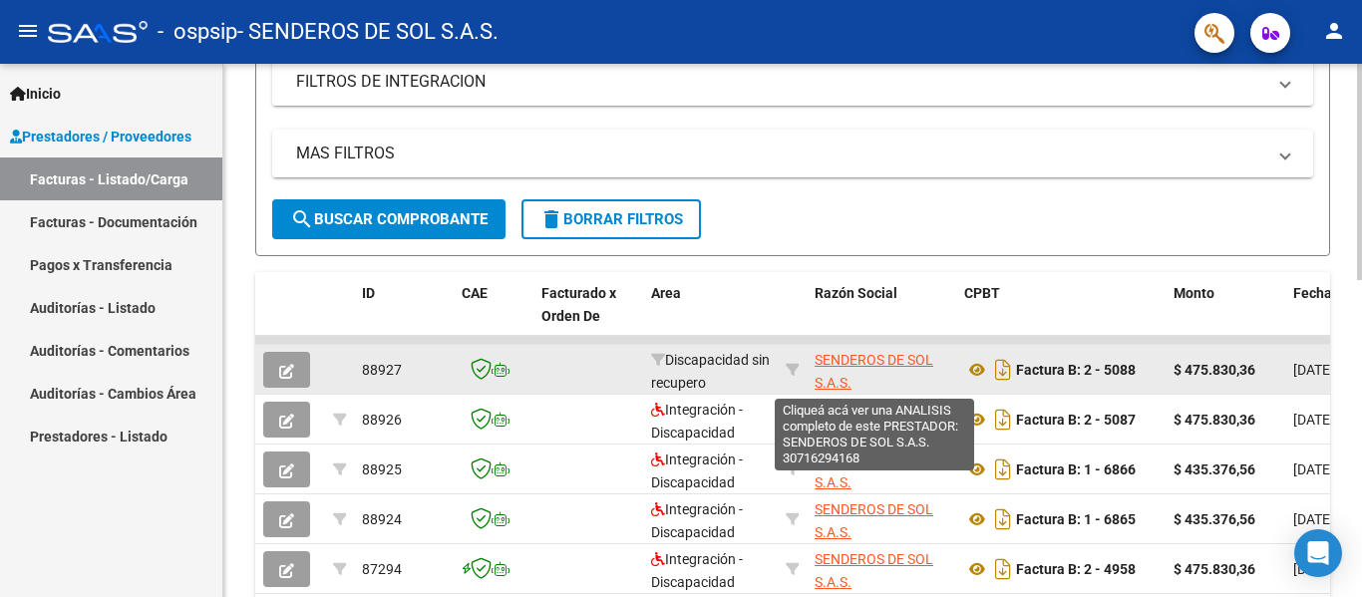
click at [858, 363] on span "SENDEROS DE SOL S.A.S." at bounding box center [873, 371] width 119 height 39
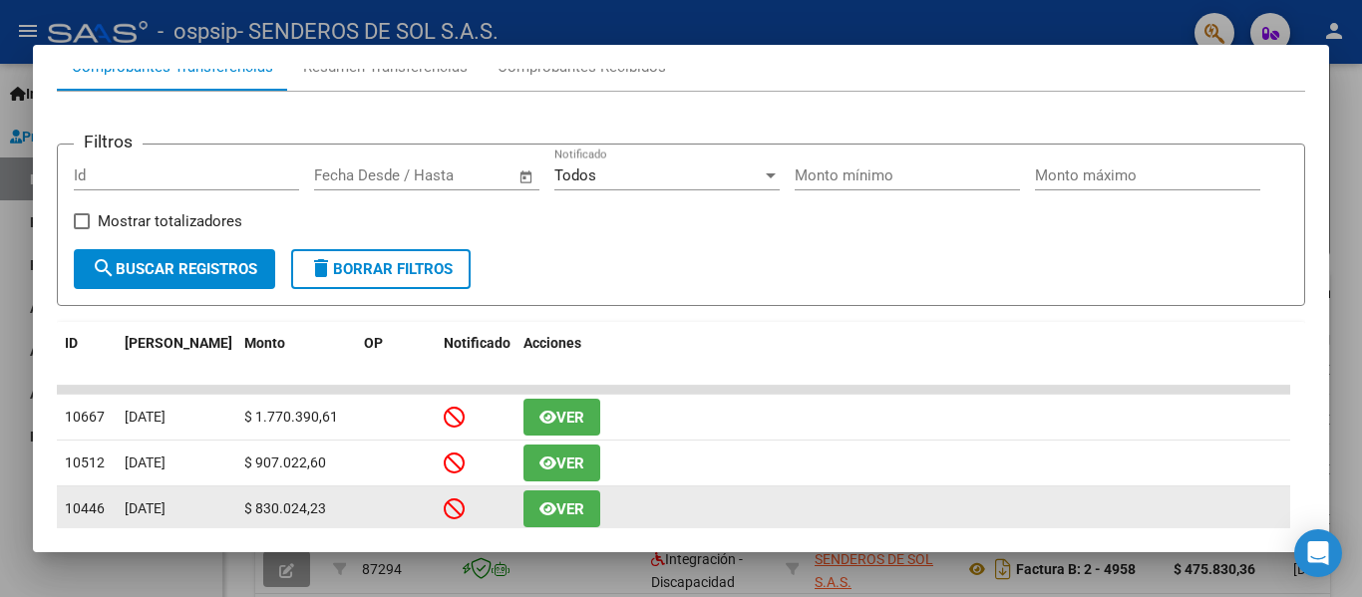
scroll to position [651, 0]
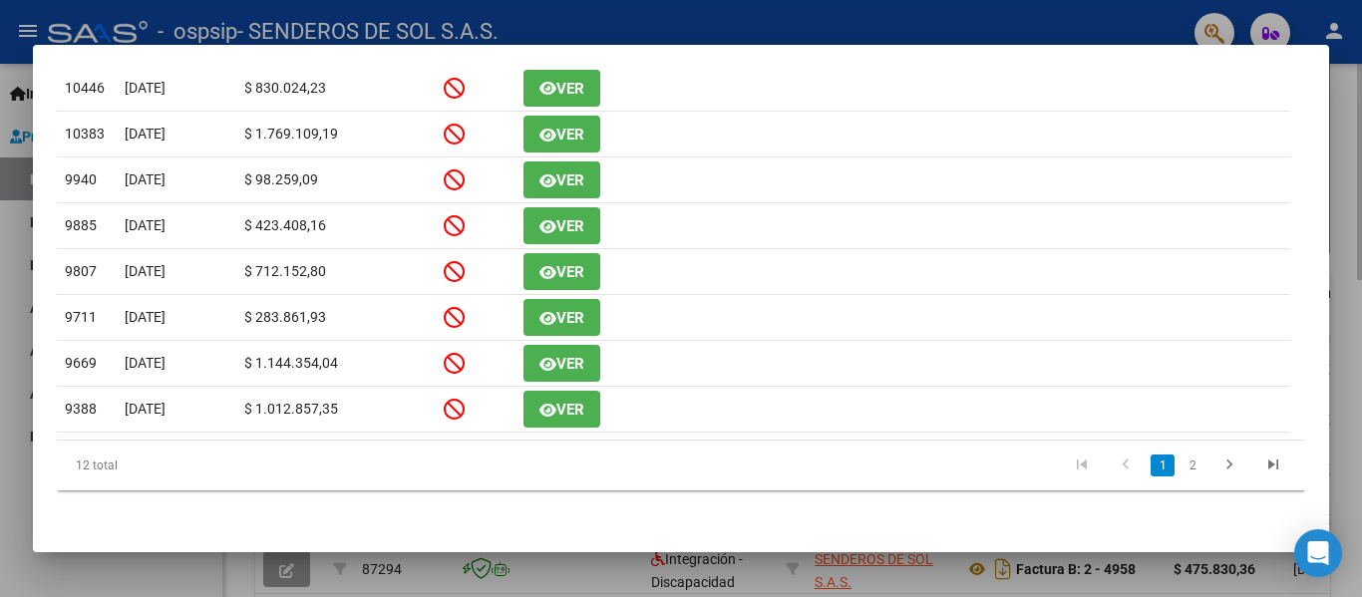
drag, startPoint x: 1356, startPoint y: 160, endPoint x: 1338, endPoint y: 175, distance: 23.4
click at [1349, 163] on div at bounding box center [681, 298] width 1362 height 597
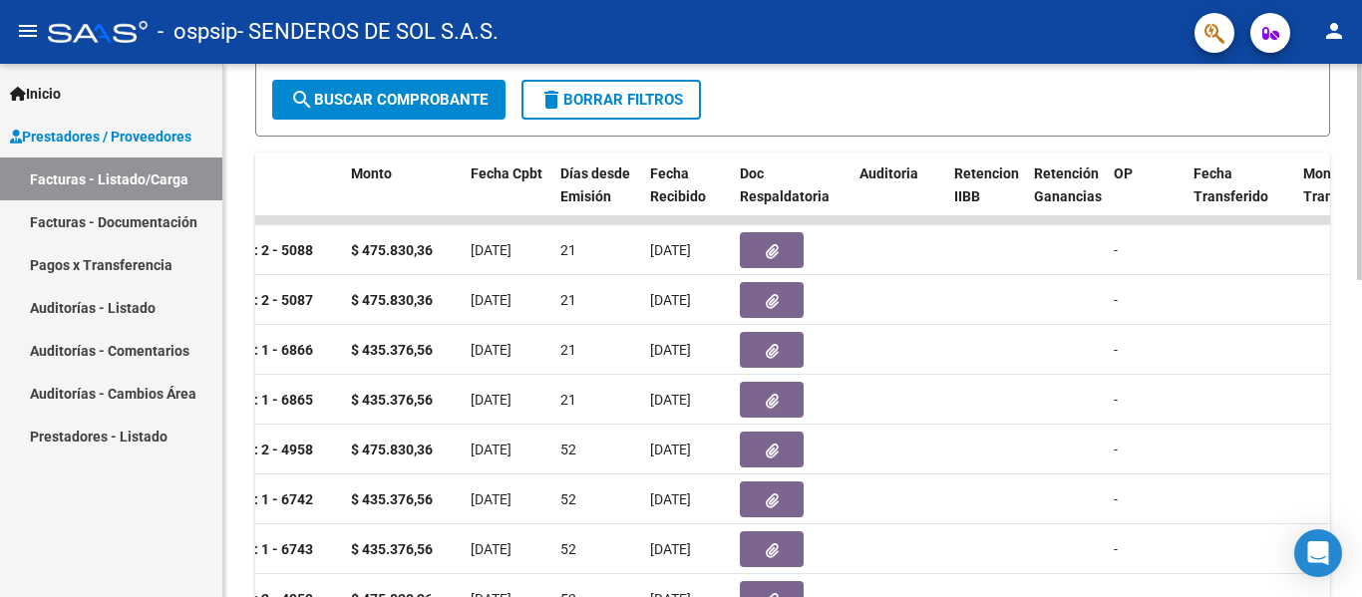
scroll to position [383, 0]
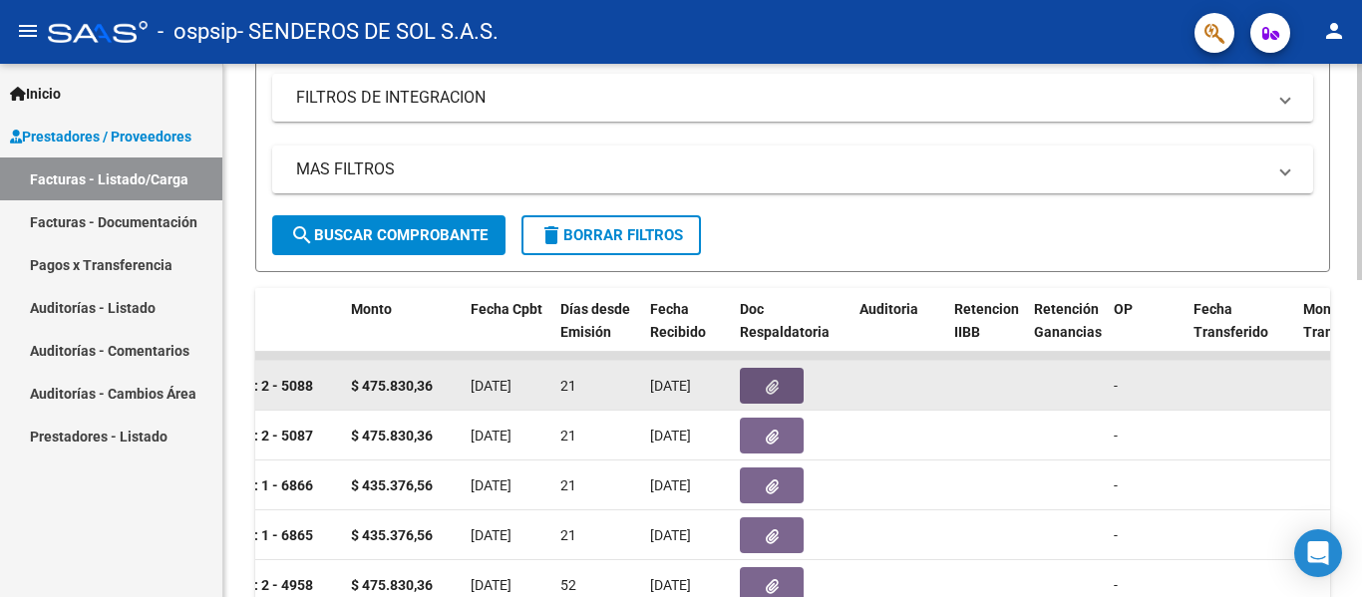
click at [763, 380] on button "button" at bounding box center [772, 386] width 64 height 36
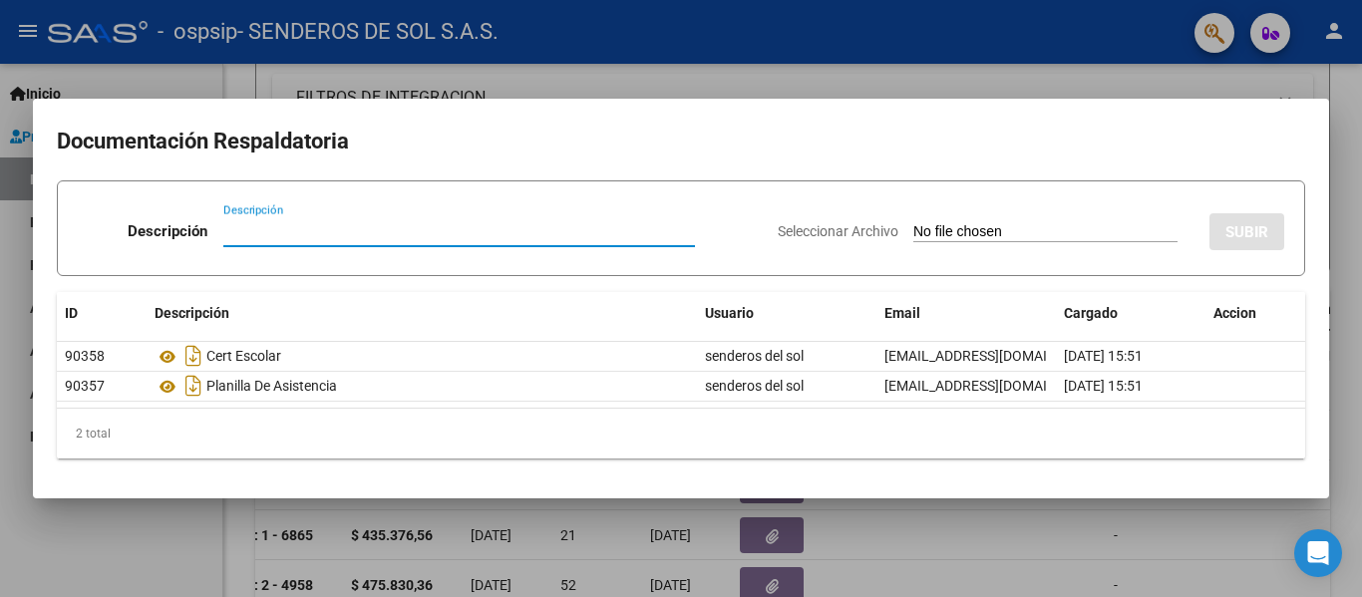
drag, startPoint x: 759, startPoint y: 75, endPoint x: 725, endPoint y: 136, distance: 69.6
click at [758, 75] on div at bounding box center [681, 298] width 1362 height 597
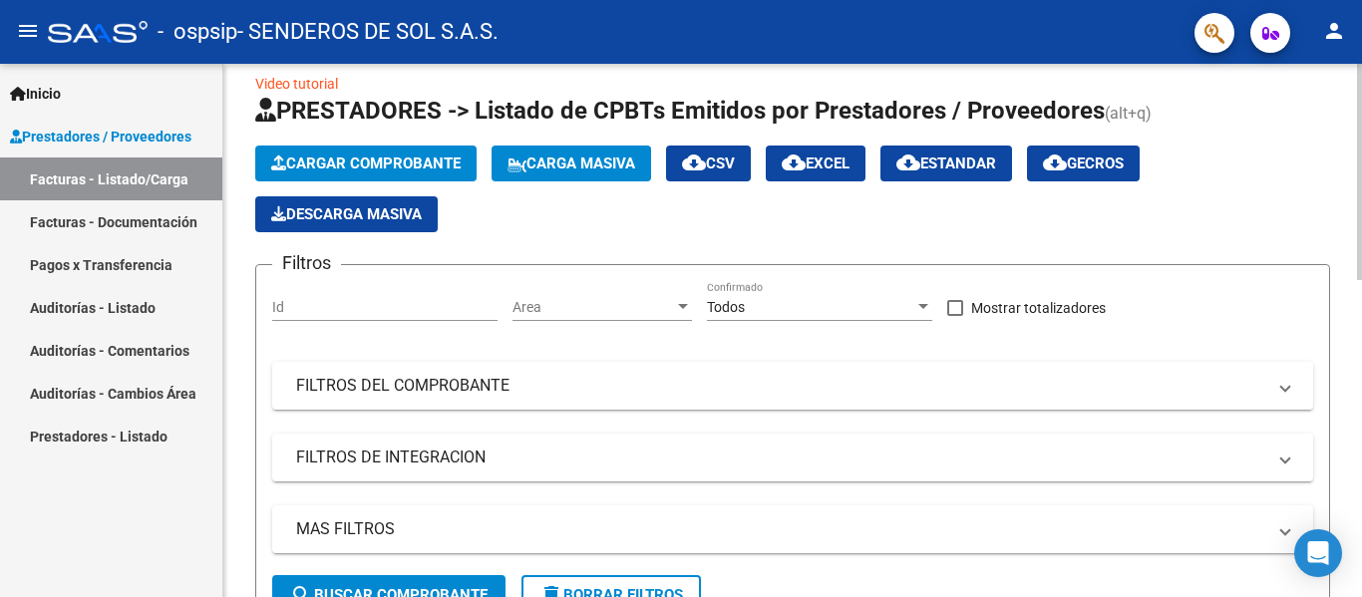
scroll to position [0, 0]
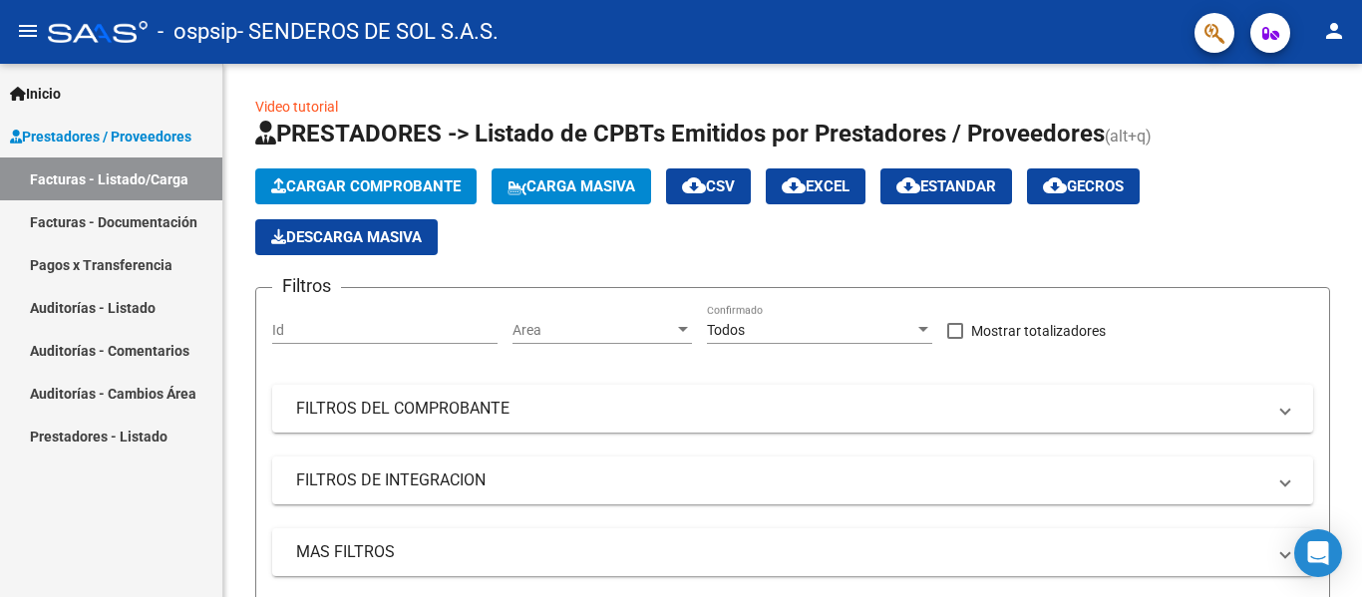
click at [56, 188] on link "Facturas - Listado/Carga" at bounding box center [111, 178] width 222 height 43
click at [137, 177] on link "Facturas - Listado/Carga" at bounding box center [111, 178] width 222 height 43
click at [408, 182] on span "Cargar Comprobante" at bounding box center [365, 186] width 189 height 18
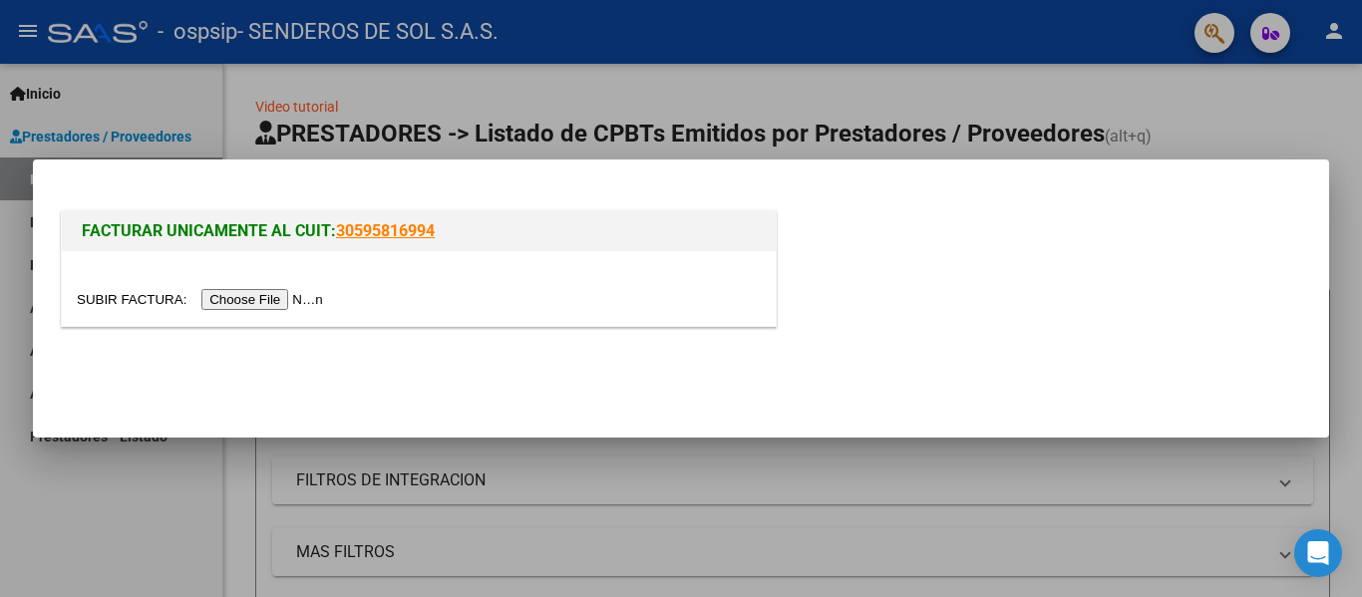
click at [264, 305] on input "file" at bounding box center [203, 299] width 252 height 21
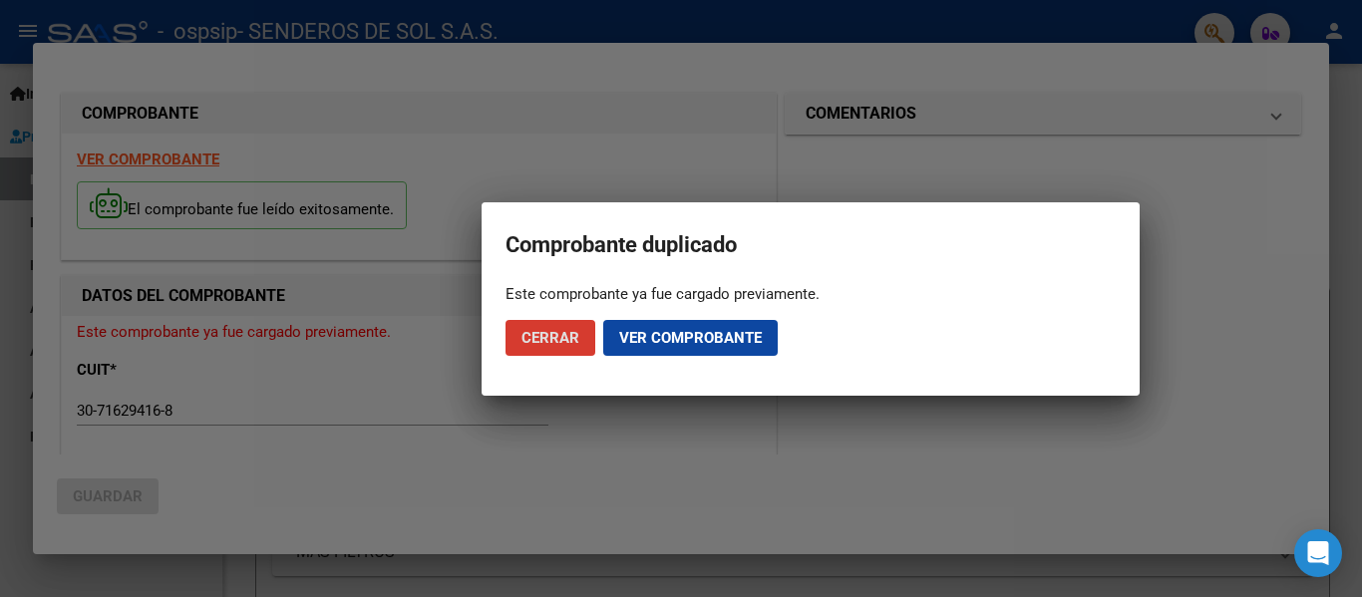
drag, startPoint x: 528, startPoint y: 341, endPoint x: 498, endPoint y: 357, distance: 33.9
click at [516, 349] on button "Cerrar" at bounding box center [550, 338] width 90 height 36
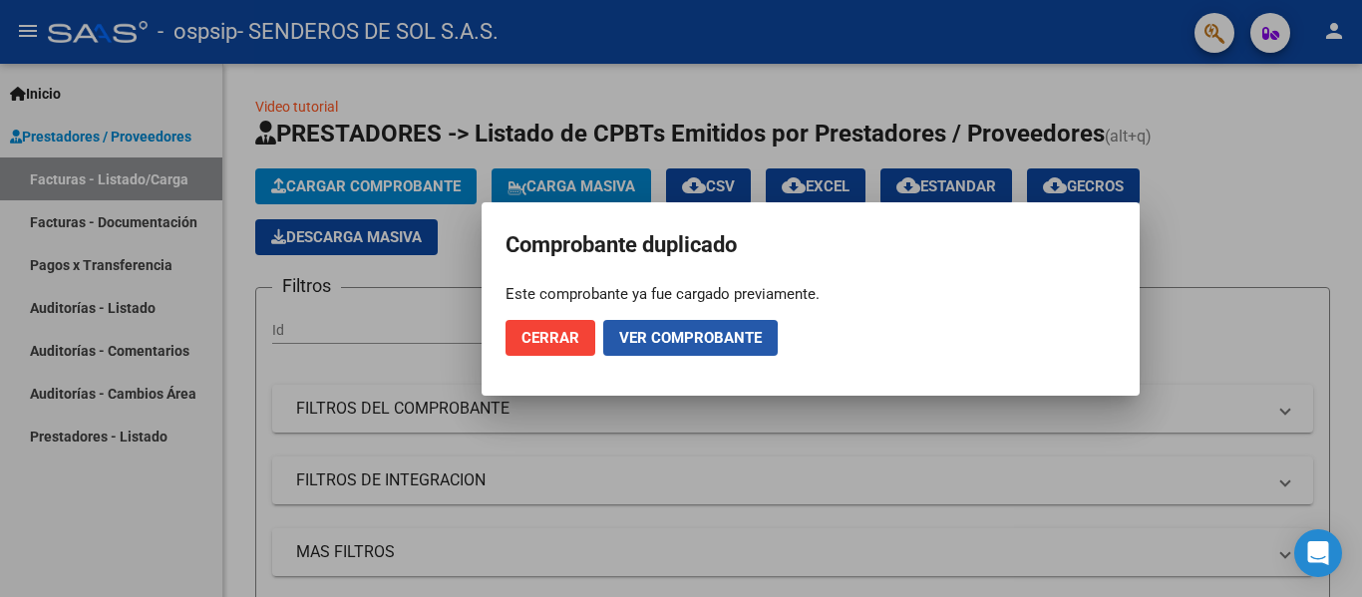
click at [635, 344] on span "Ver comprobante" at bounding box center [690, 338] width 143 height 18
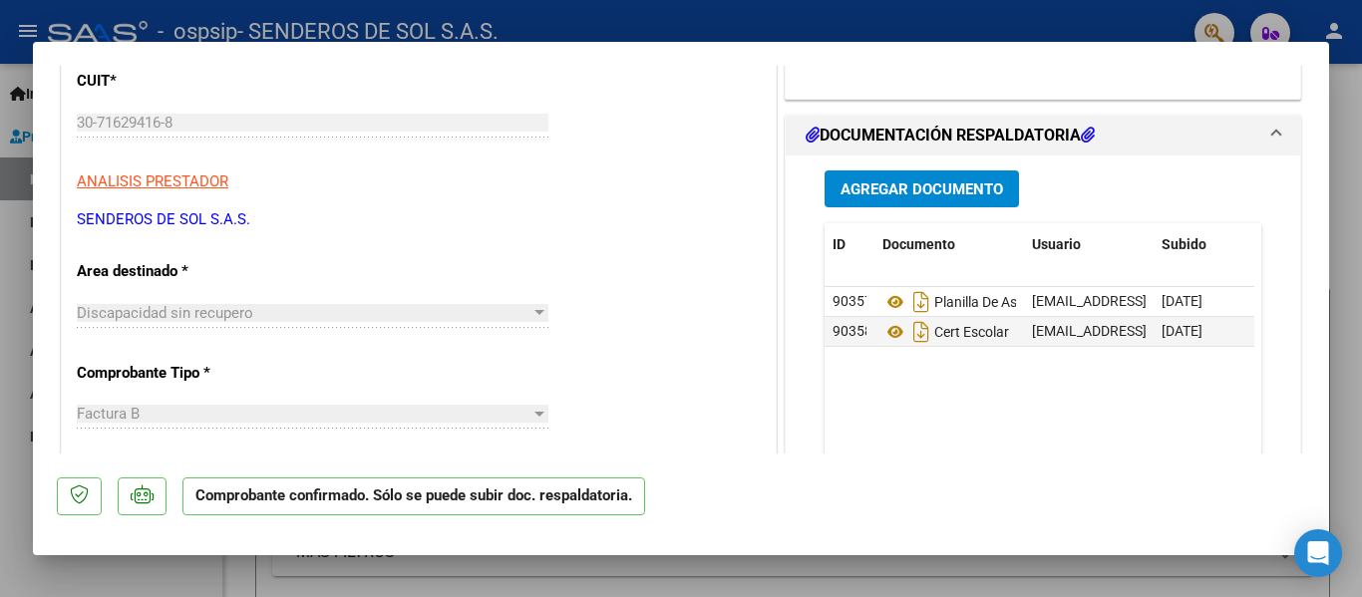
scroll to position [199, 0]
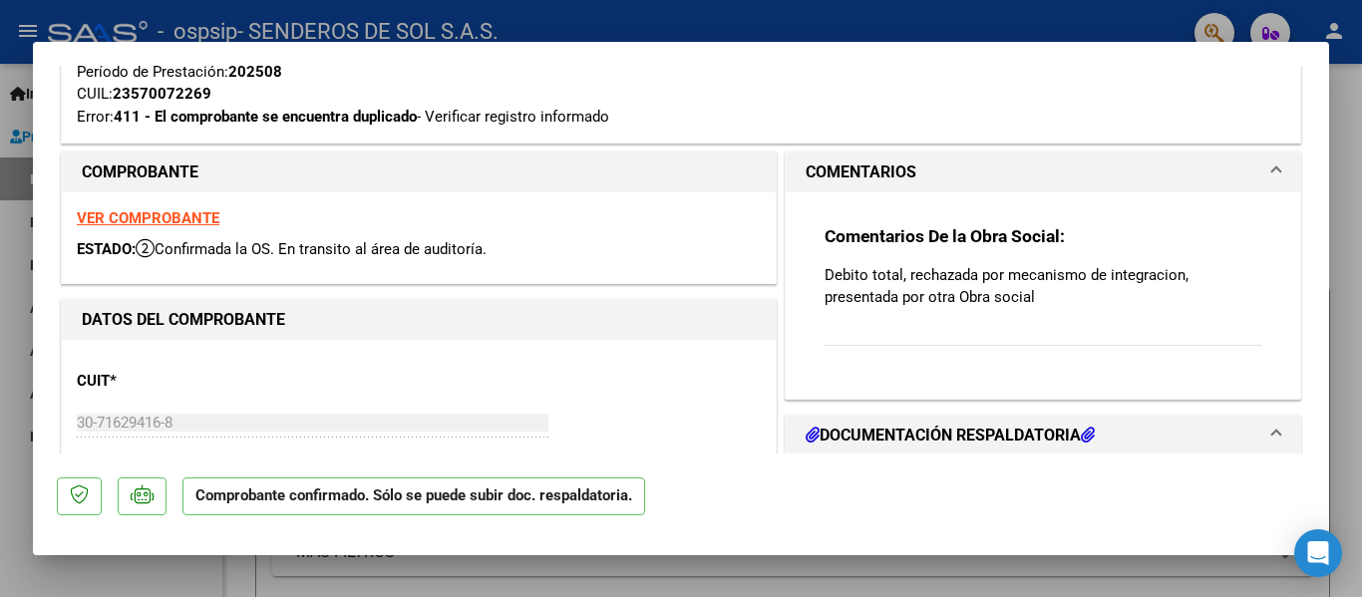
click at [1272, 171] on span at bounding box center [1276, 172] width 8 height 24
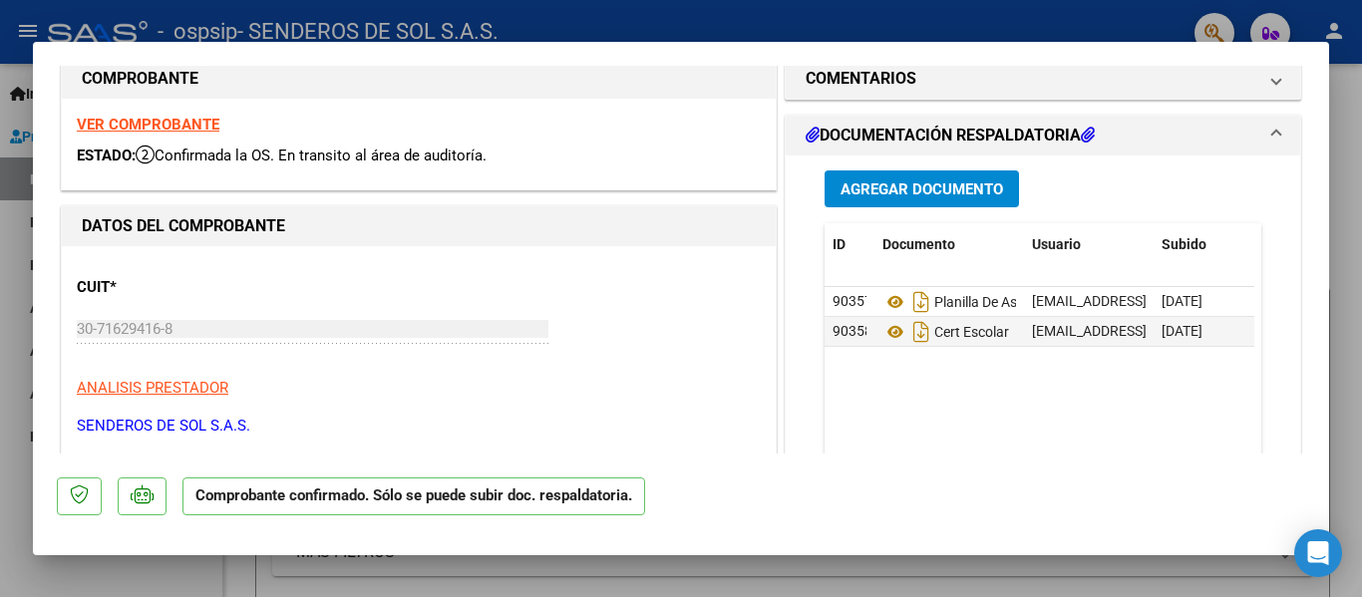
scroll to position [299, 0]
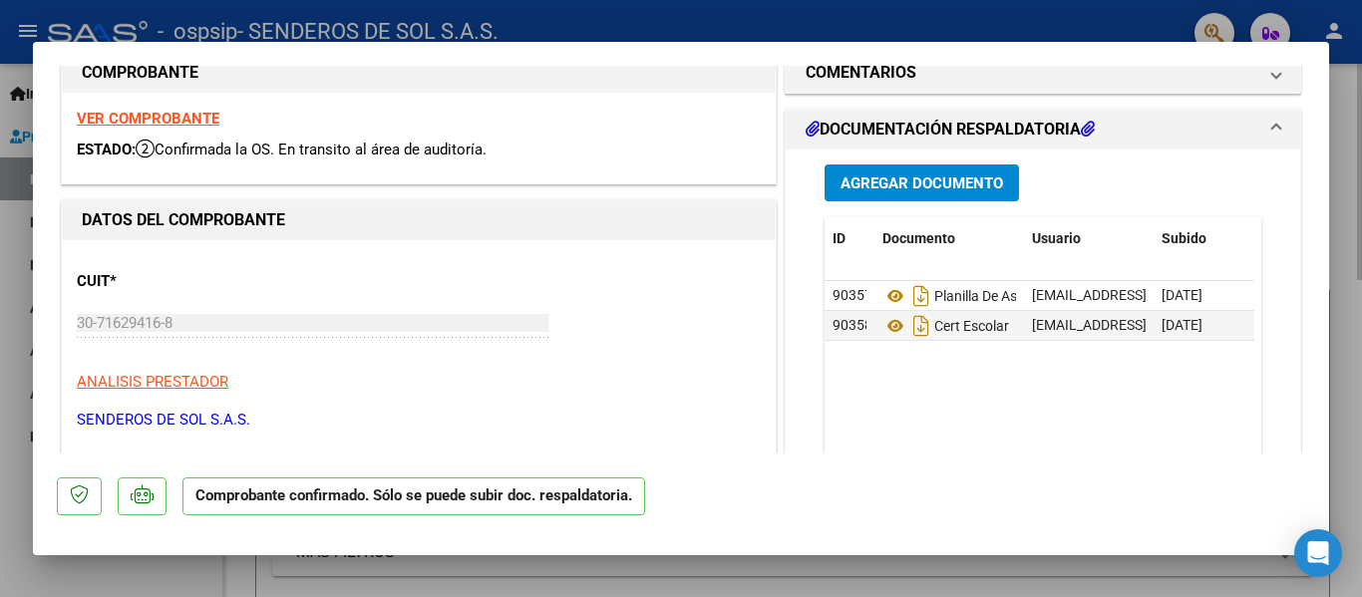
click at [1352, 246] on div at bounding box center [681, 298] width 1362 height 597
type input "$ 0,00"
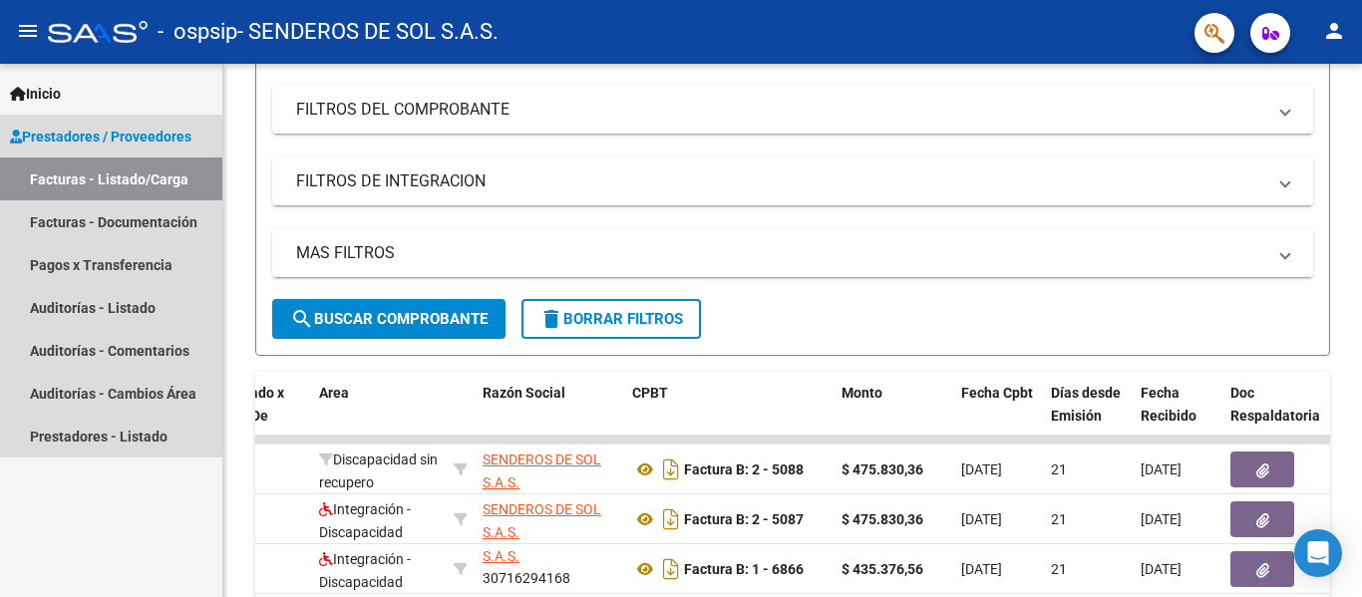
click at [87, 181] on link "Facturas - Listado/Carga" at bounding box center [111, 178] width 222 height 43
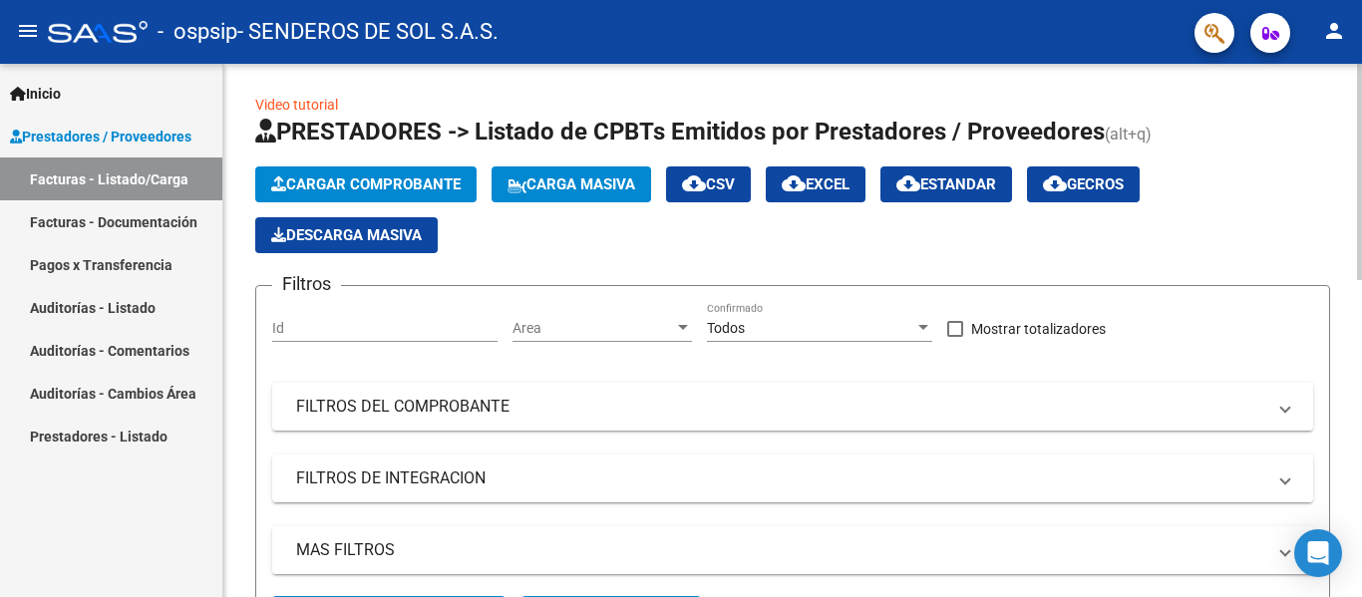
scroll to position [0, 0]
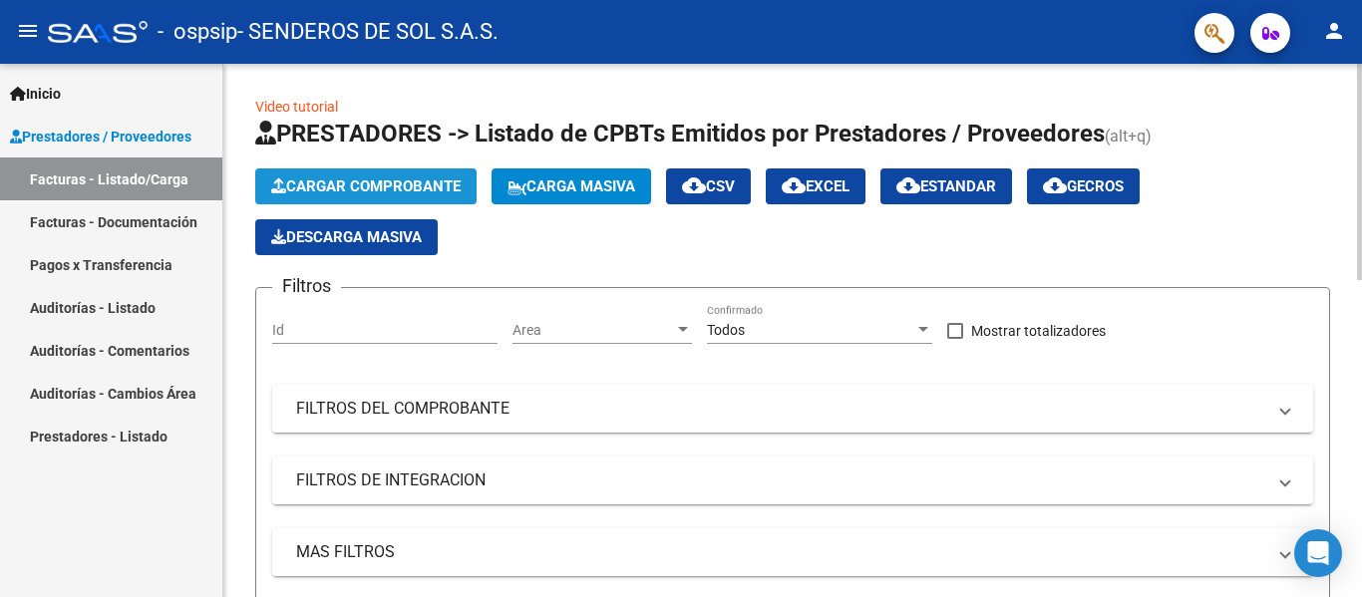
click at [386, 178] on span "Cargar Comprobante" at bounding box center [365, 186] width 189 height 18
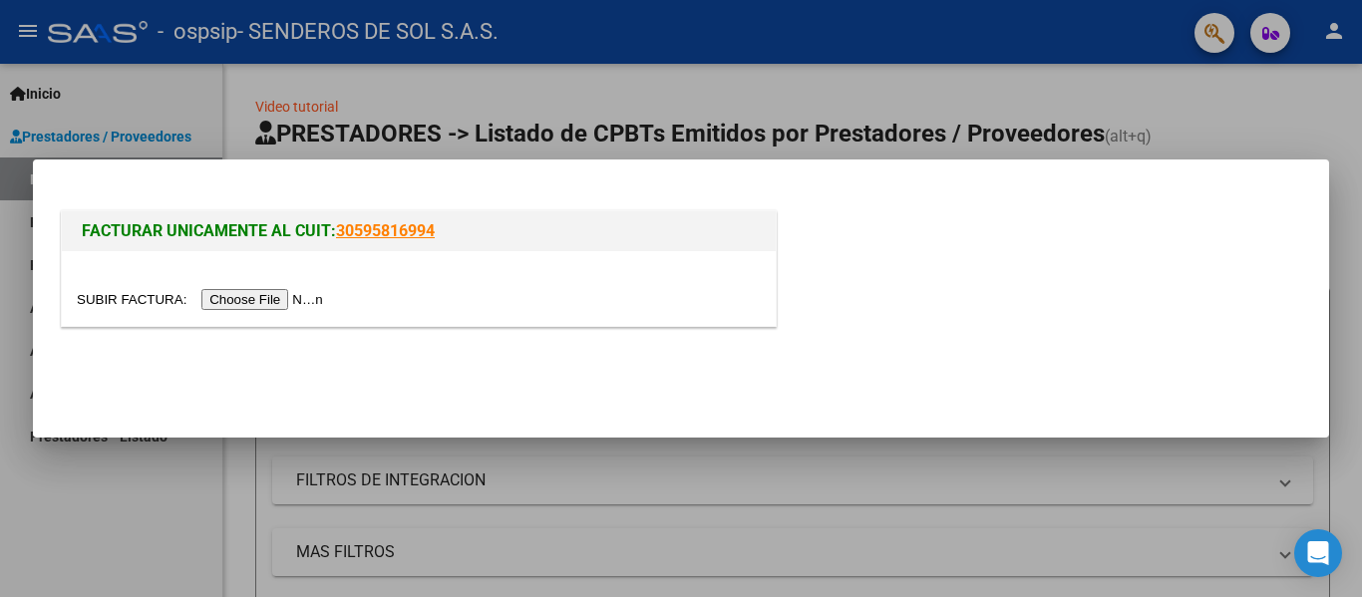
click at [241, 301] on input "file" at bounding box center [203, 299] width 252 height 21
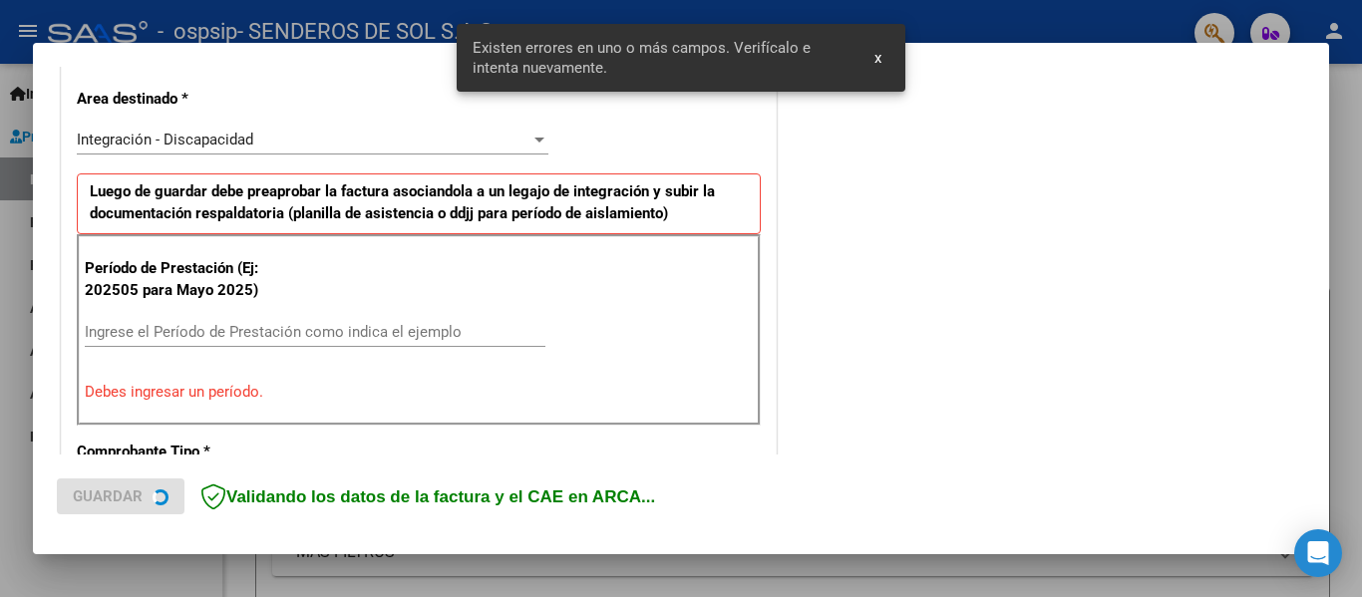
scroll to position [462, 0]
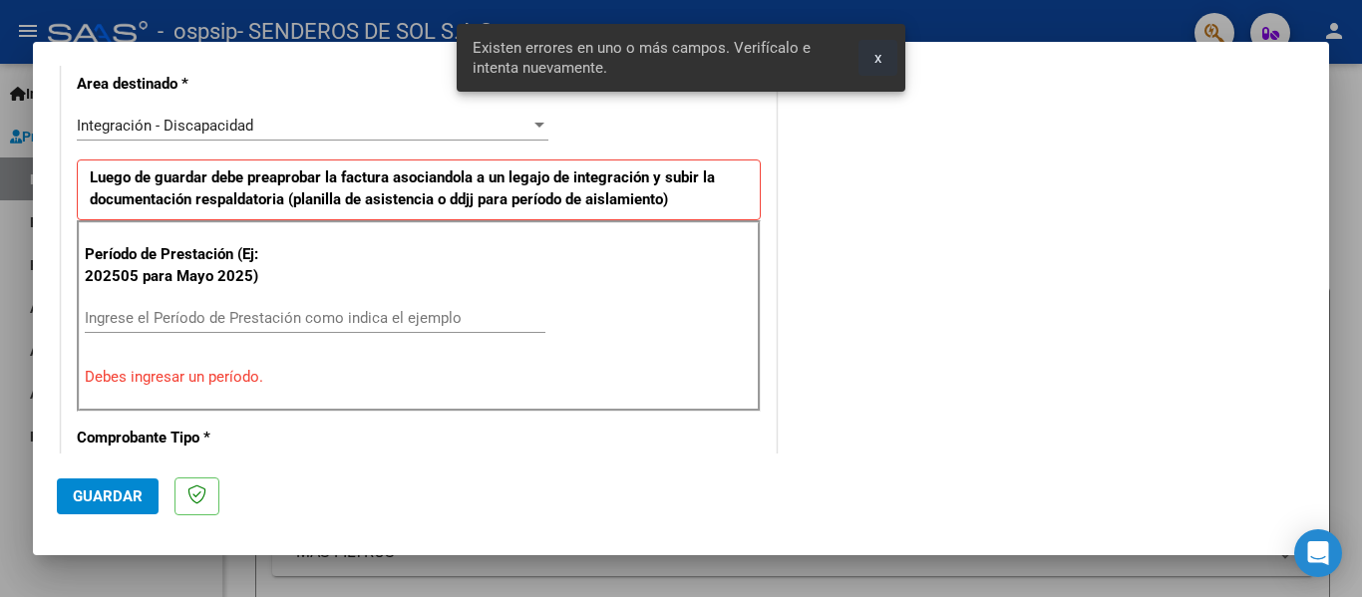
click at [874, 61] on span "x" at bounding box center [877, 58] width 7 height 18
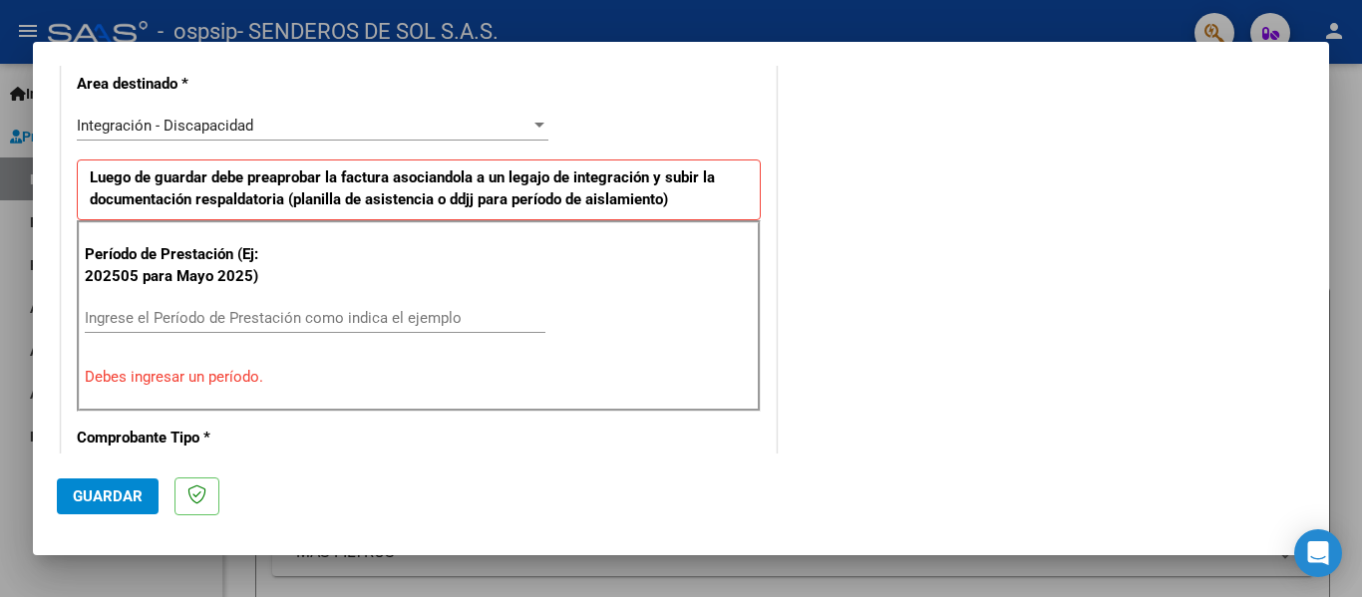
click at [139, 321] on input "Ingrese el Período de Prestación como indica el ejemplo" at bounding box center [315, 318] width 460 height 18
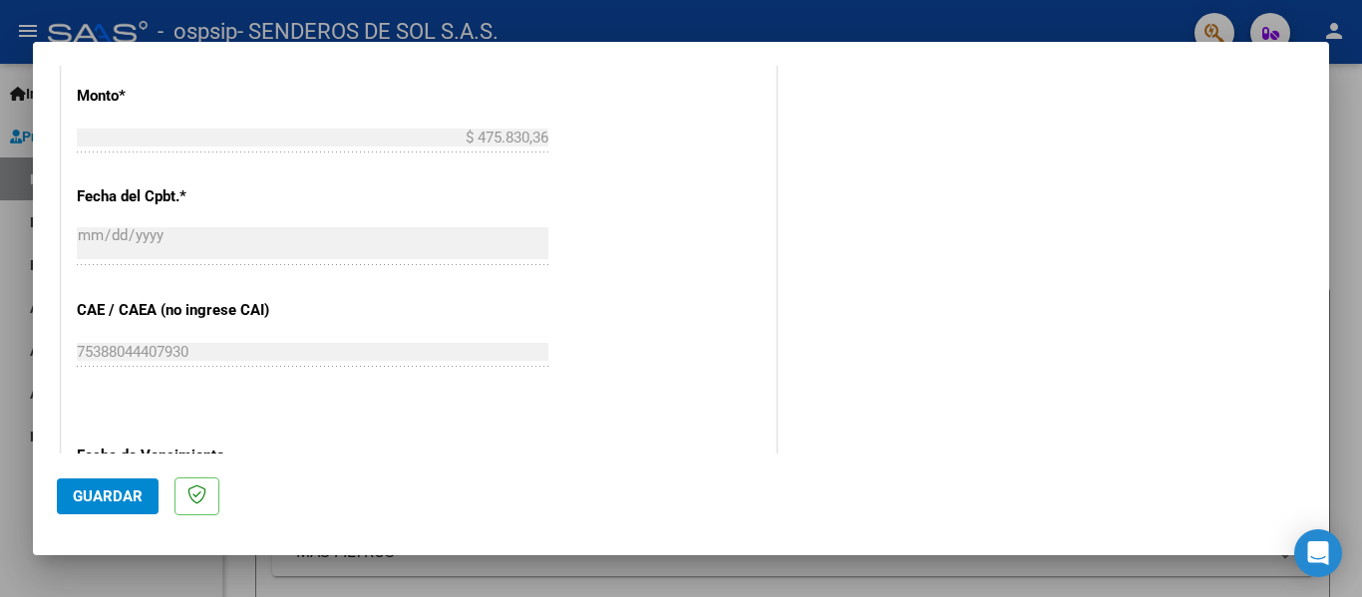
scroll to position [1160, 0]
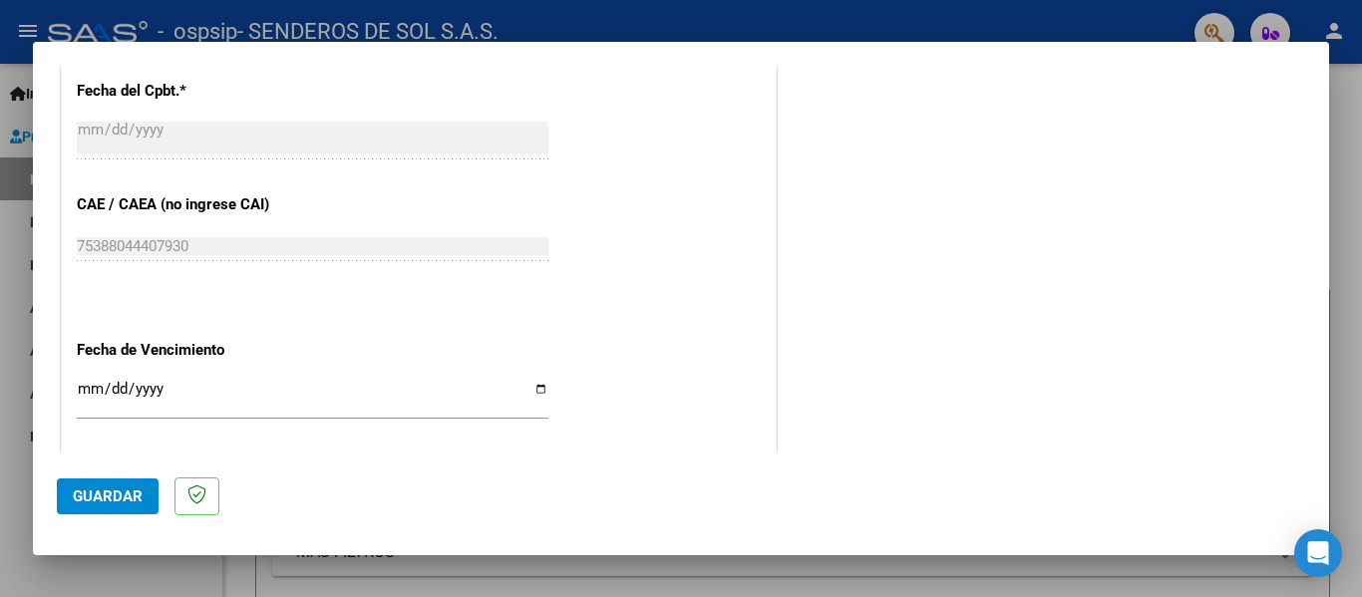
type input "202508"
click at [534, 392] on input "Ingresar la fecha" at bounding box center [312, 397] width 471 height 32
type input "[DATE]"
click at [313, 486] on mat-dialog-actions "Guardar" at bounding box center [681, 493] width 1248 height 79
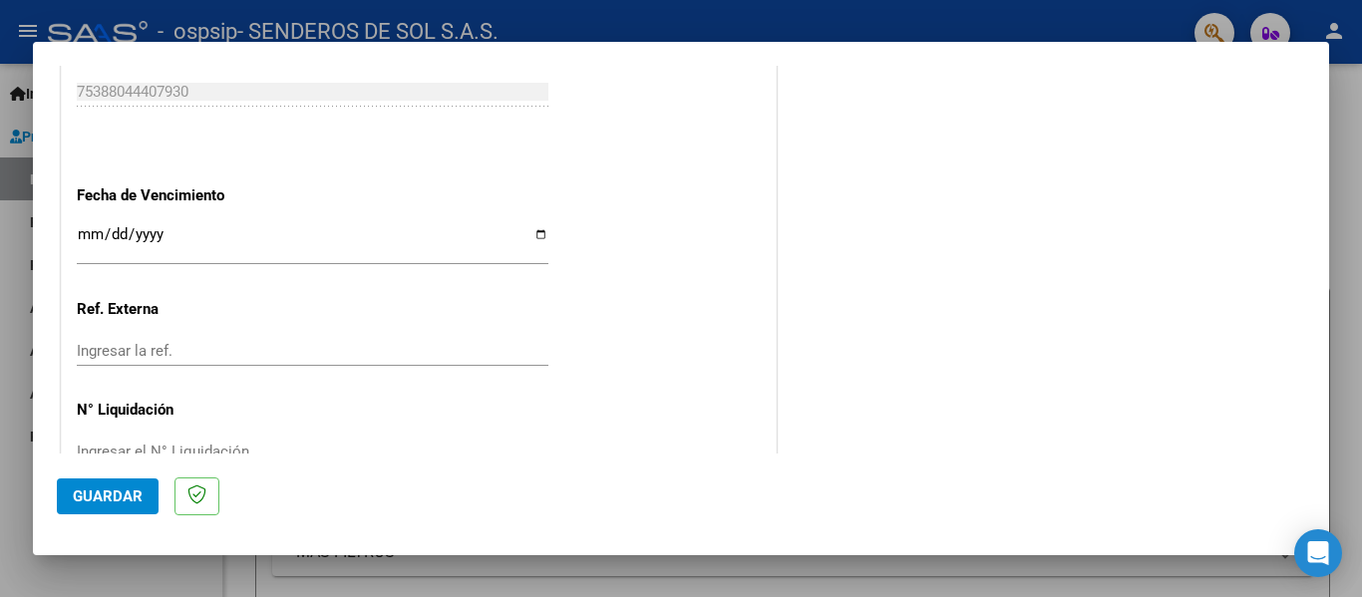
scroll to position [1367, 0]
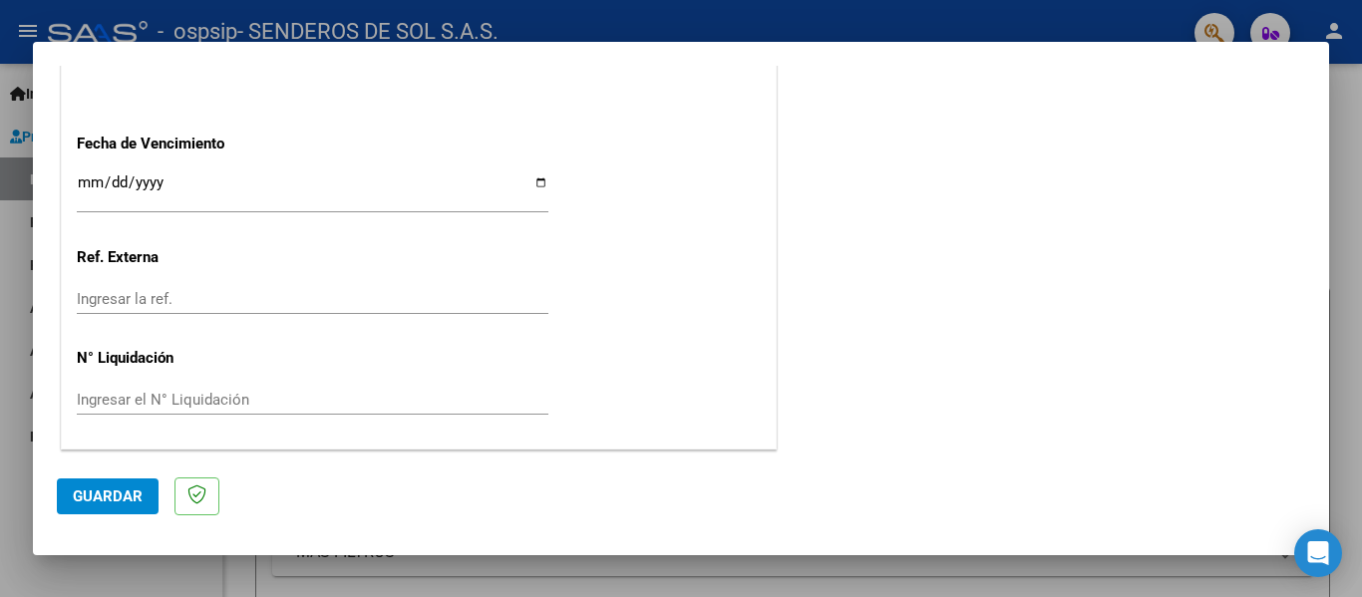
click at [90, 491] on span "Guardar" at bounding box center [108, 496] width 70 height 18
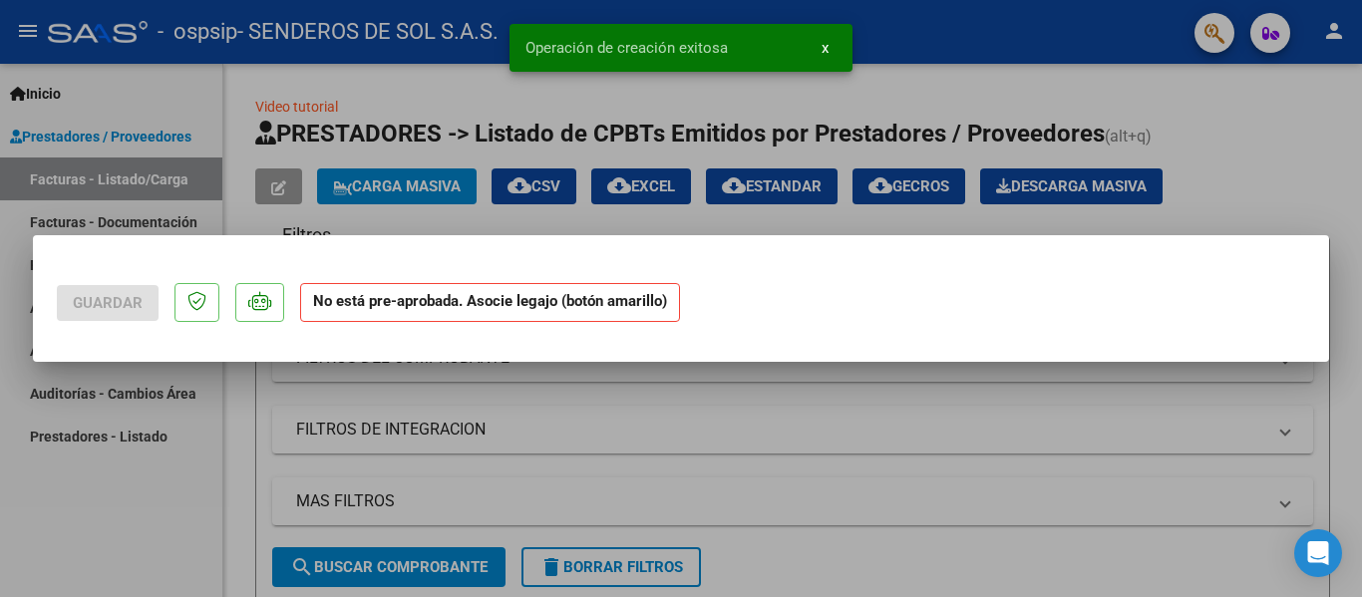
scroll to position [0, 0]
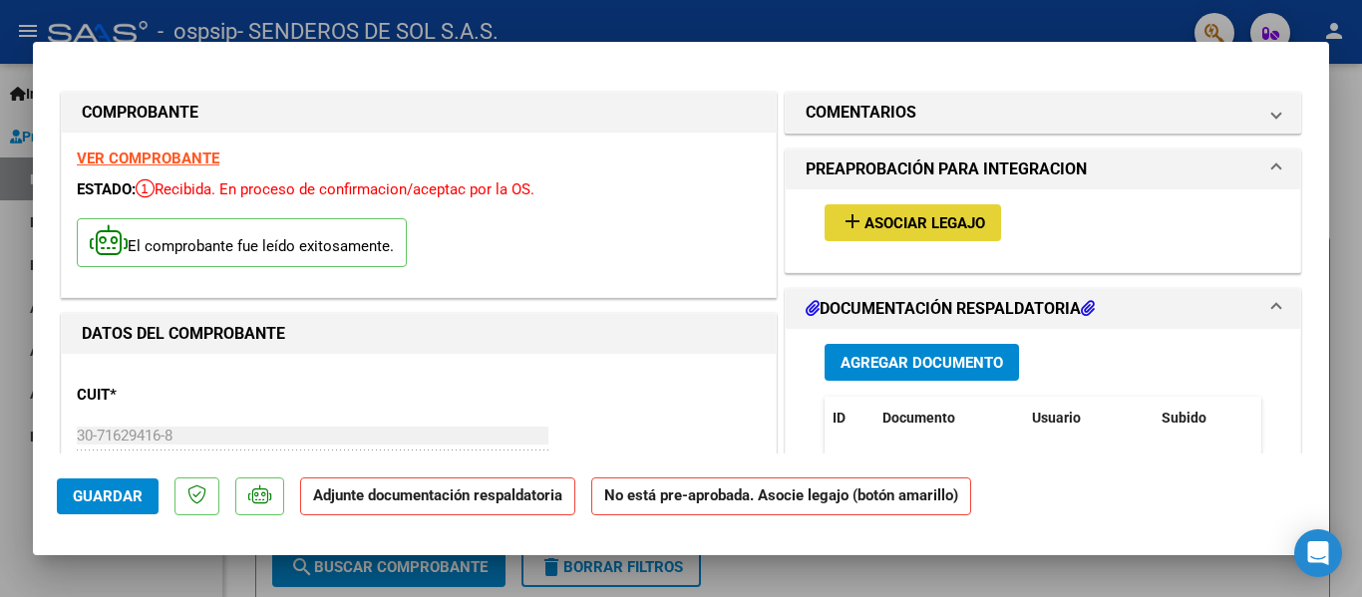
click at [840, 218] on mat-icon "add" at bounding box center [852, 221] width 24 height 24
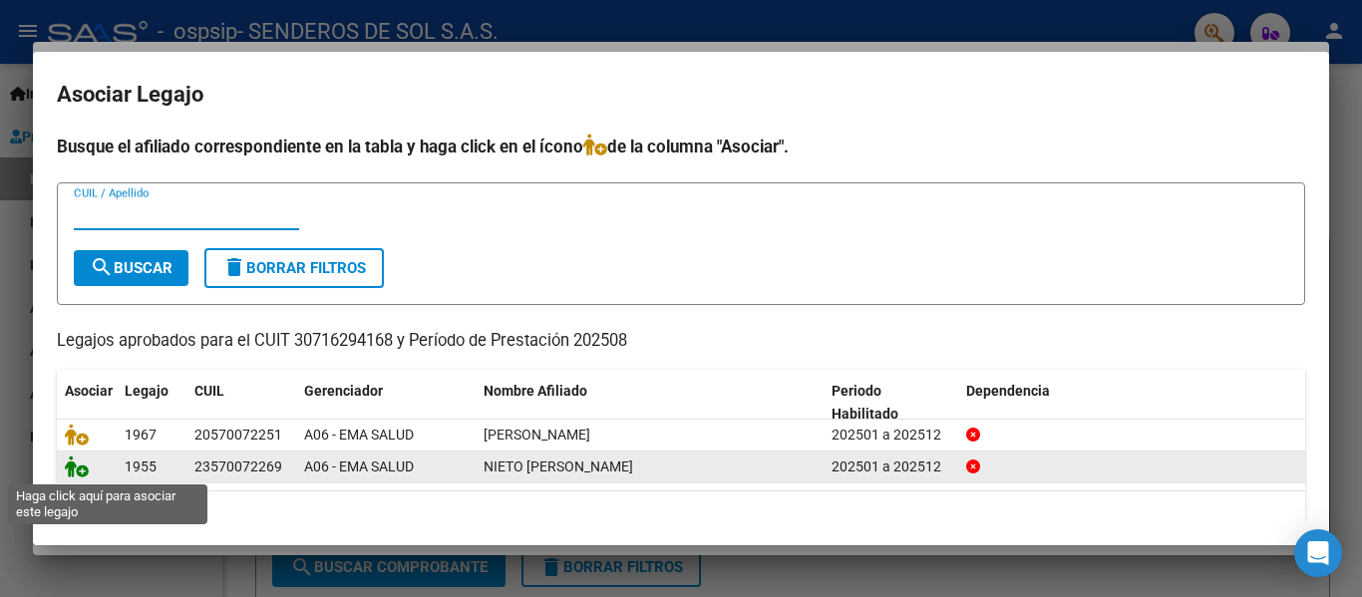
click at [77, 472] on icon at bounding box center [77, 467] width 24 height 22
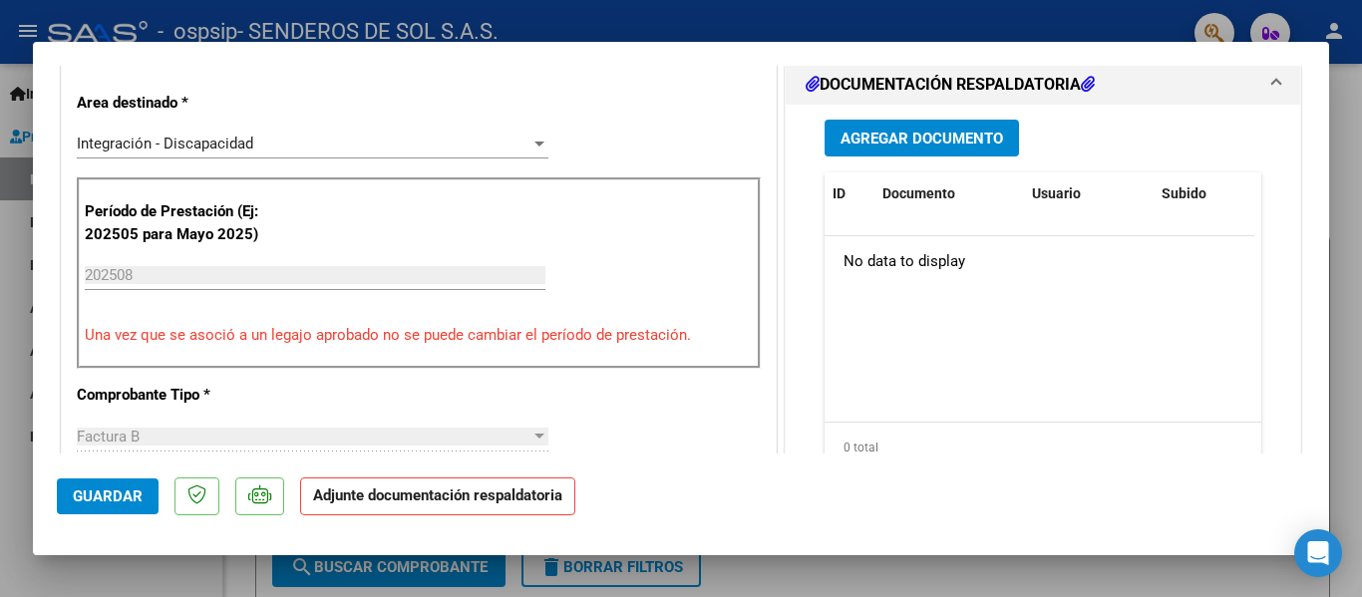
scroll to position [498, 0]
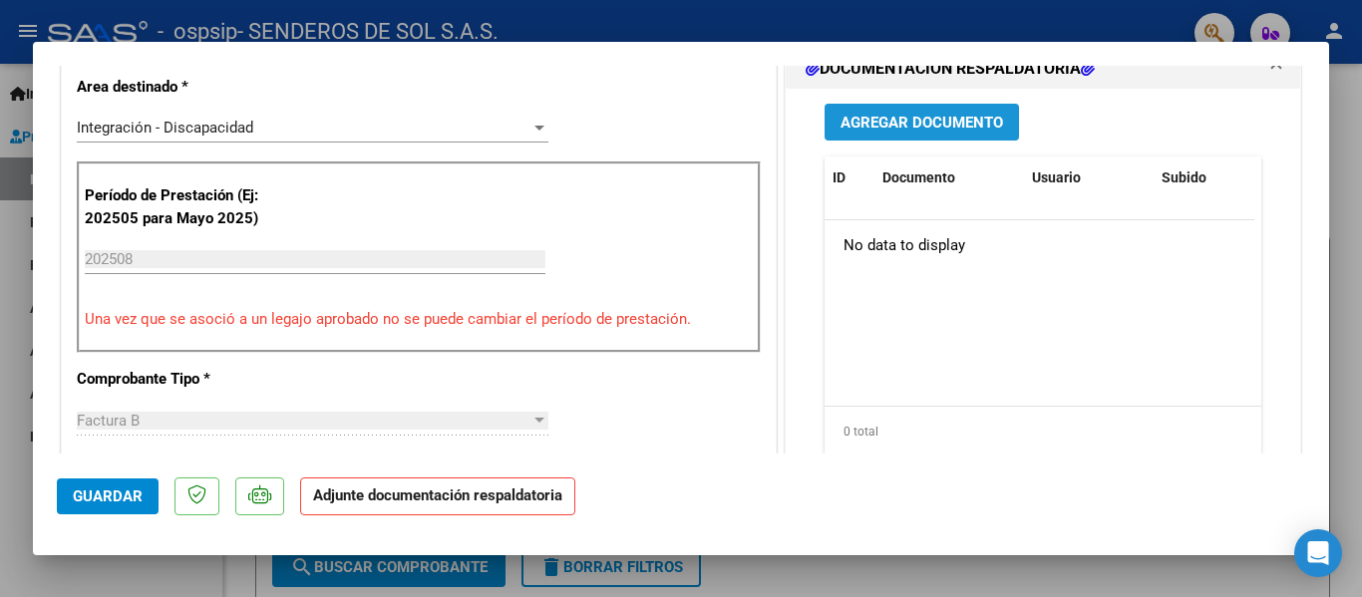
click at [851, 128] on span "Agregar Documento" at bounding box center [921, 123] width 162 height 18
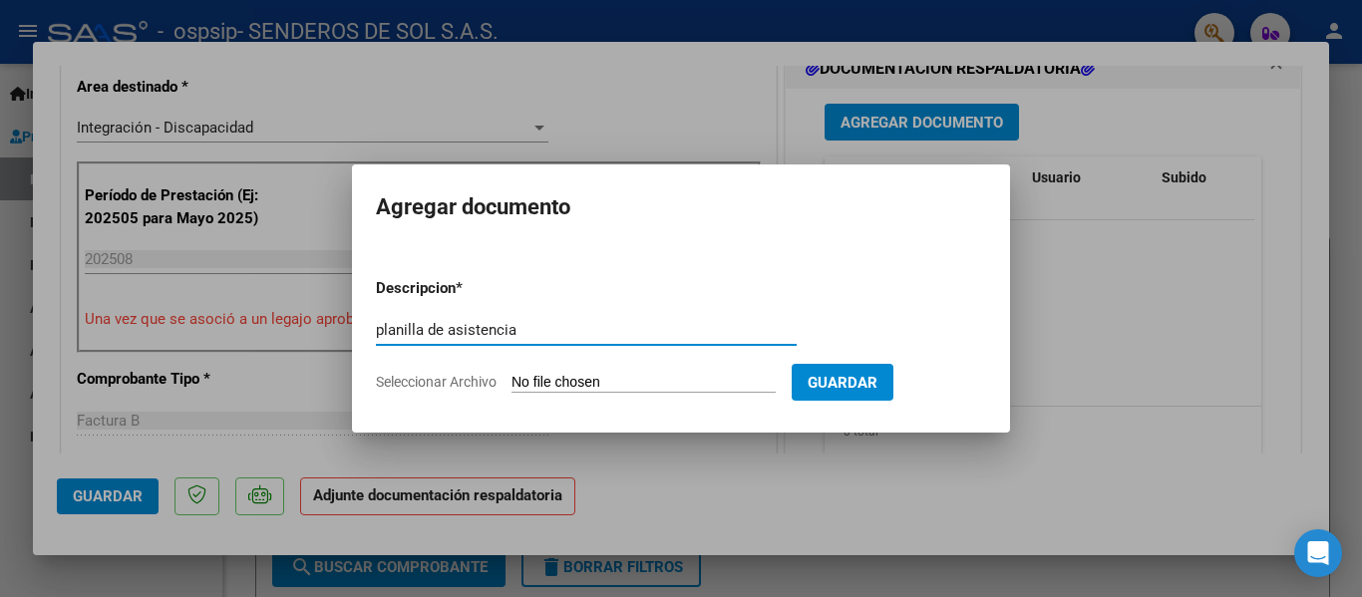
type input "planilla de asistencia"
click at [544, 381] on input "Seleccionar Archivo" at bounding box center [643, 383] width 264 height 19
type input "C:\fakepath\NIETO [PERSON_NAME].pdf"
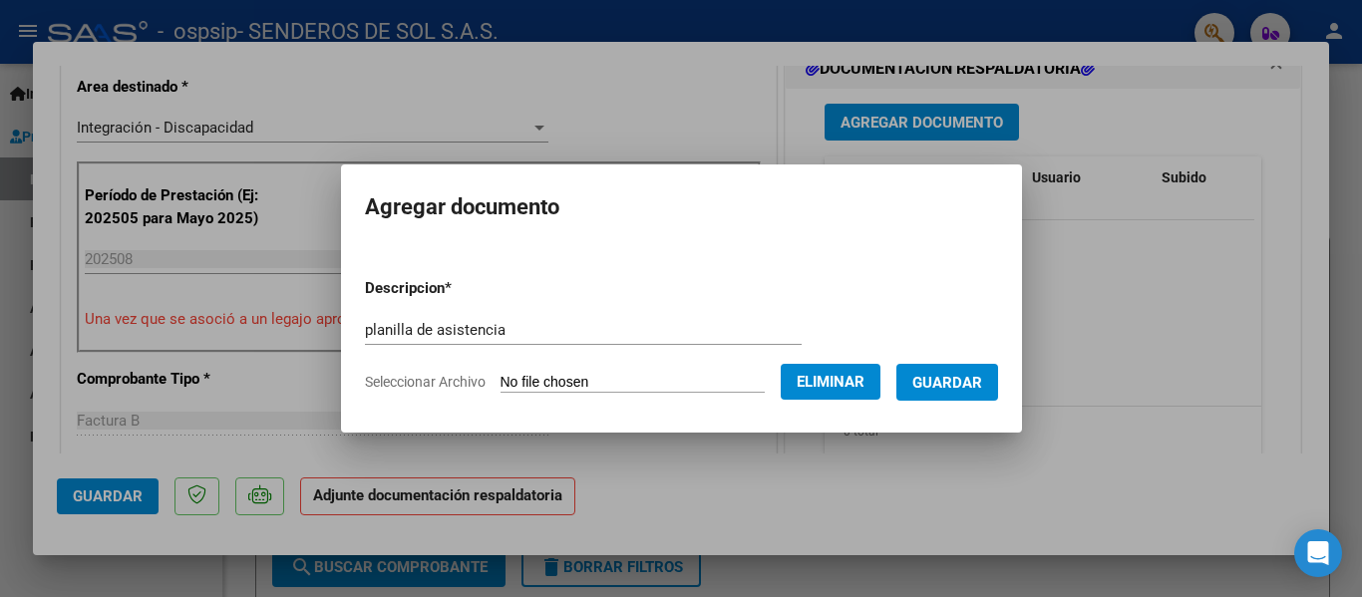
click at [982, 387] on span "Guardar" at bounding box center [947, 383] width 70 height 18
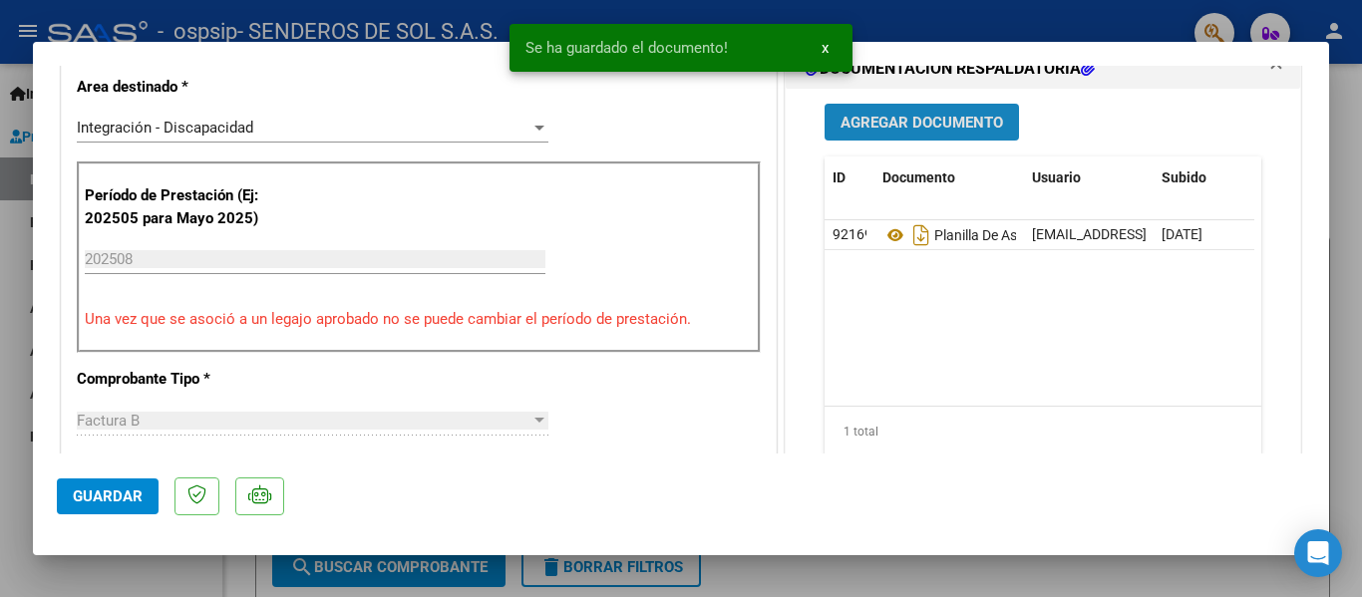
click at [862, 131] on span "Agregar Documento" at bounding box center [921, 123] width 162 height 18
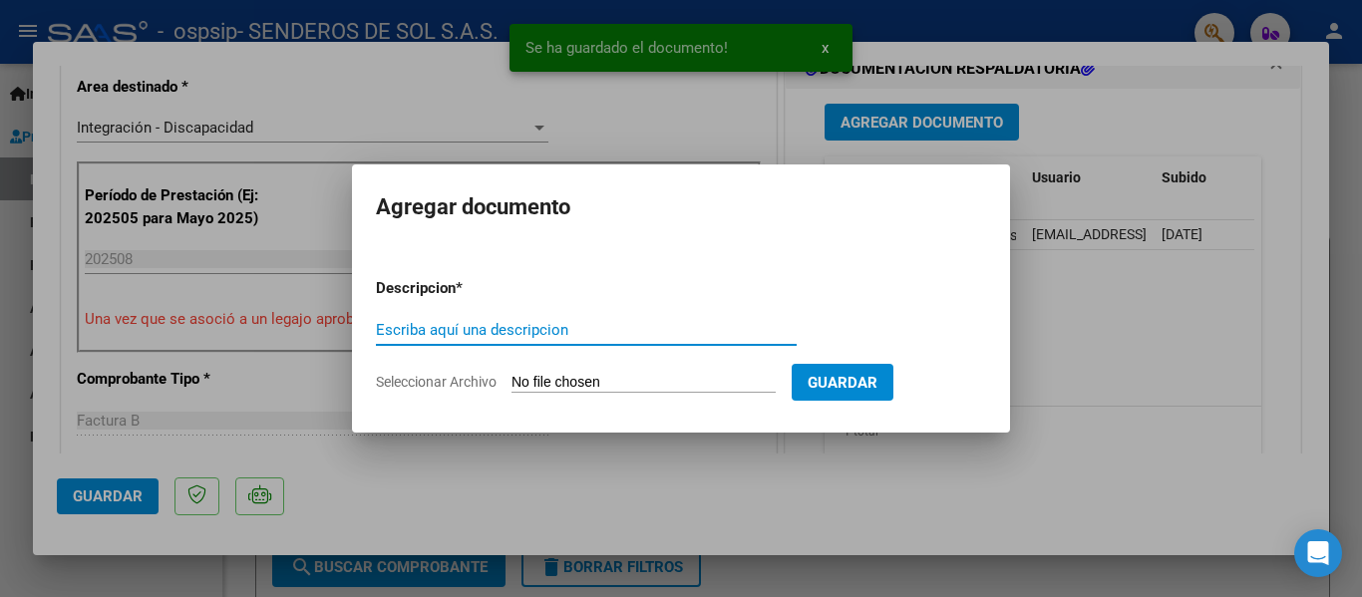
click at [446, 329] on input "Escriba aquí una descripcion" at bounding box center [586, 330] width 421 height 18
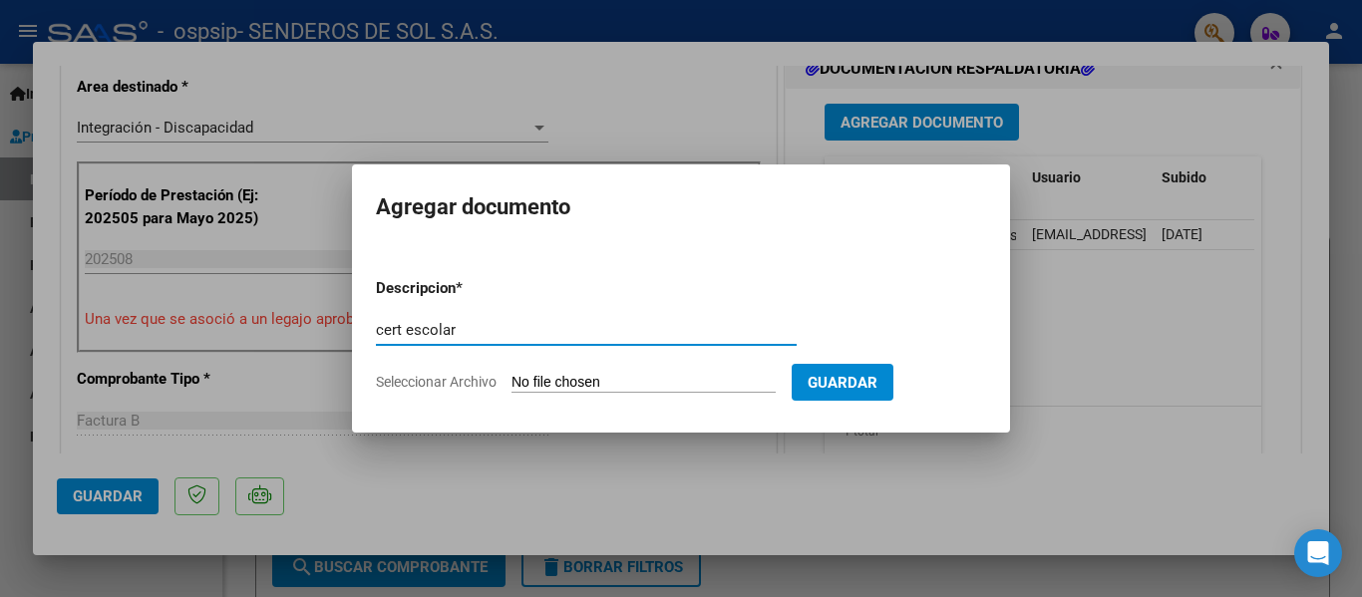
type input "cert escolar"
click at [679, 379] on input "Seleccionar Archivo" at bounding box center [643, 383] width 264 height 19
type input "C:\fakepath\CERT NIETO [PERSON_NAME].pdf"
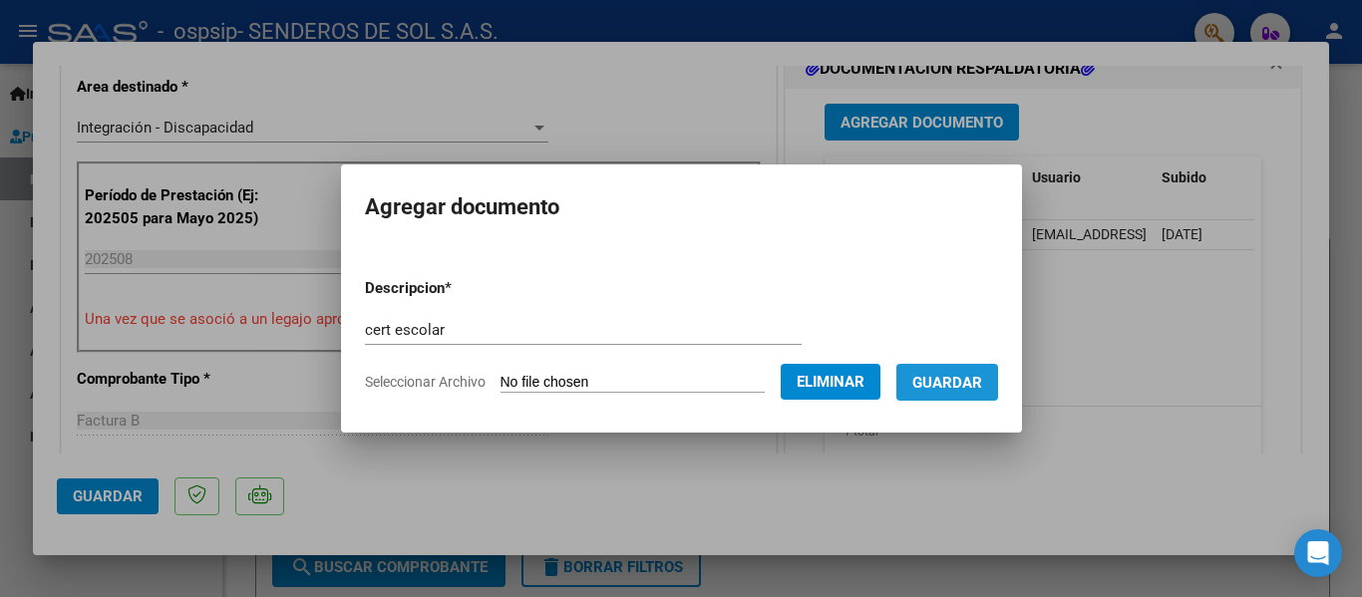
click at [978, 387] on span "Guardar" at bounding box center [947, 383] width 70 height 18
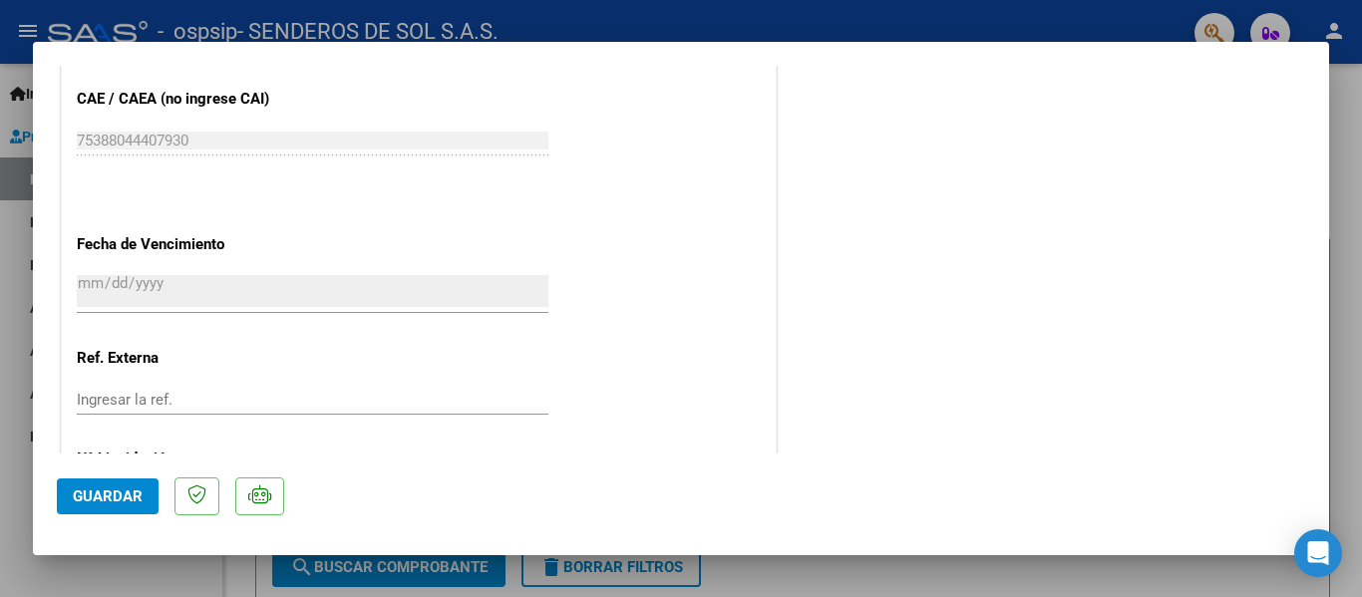
scroll to position [1396, 0]
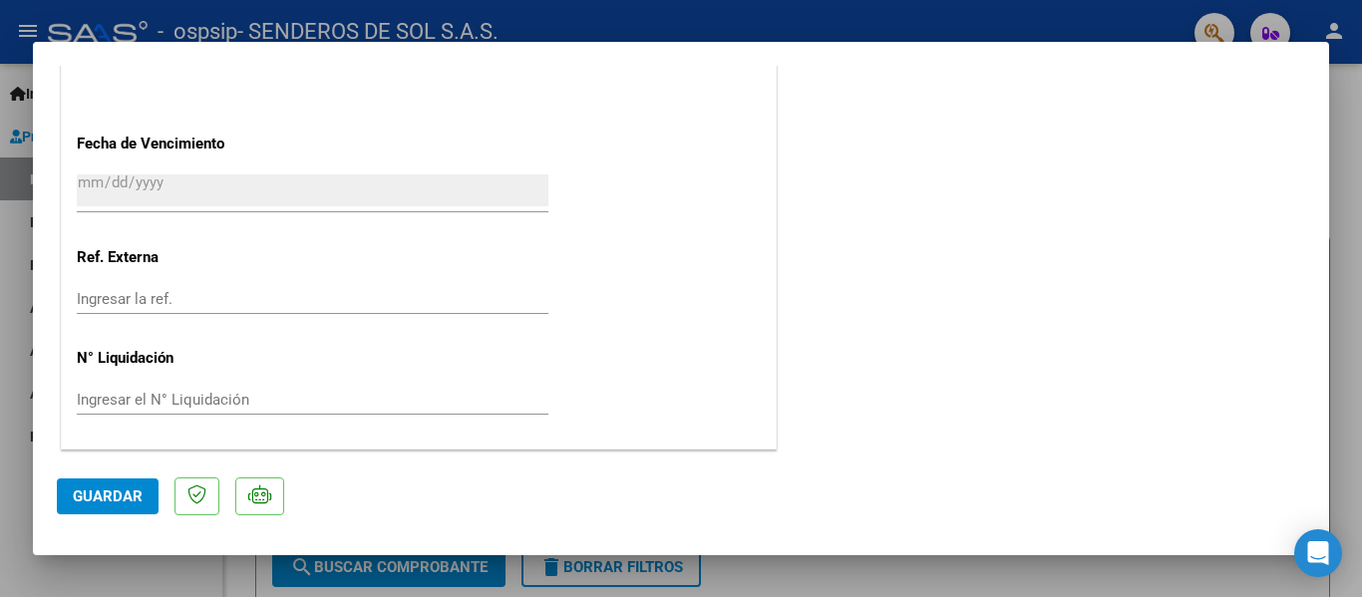
click at [86, 497] on span "Guardar" at bounding box center [108, 496] width 70 height 18
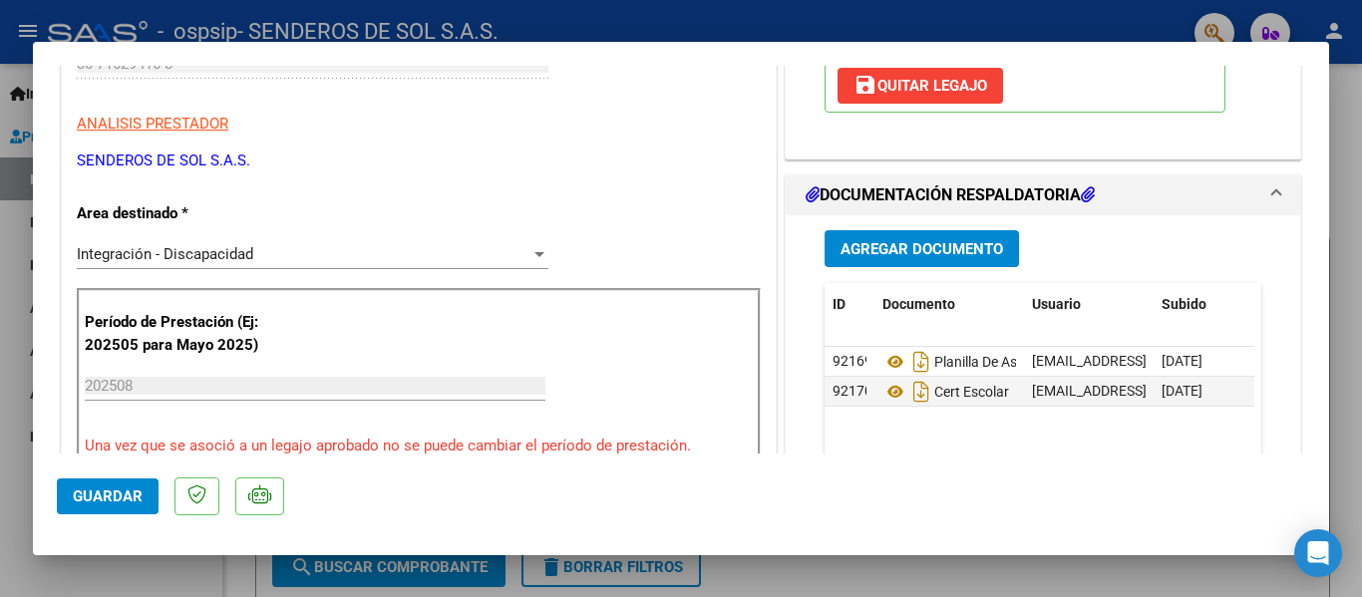
scroll to position [498, 0]
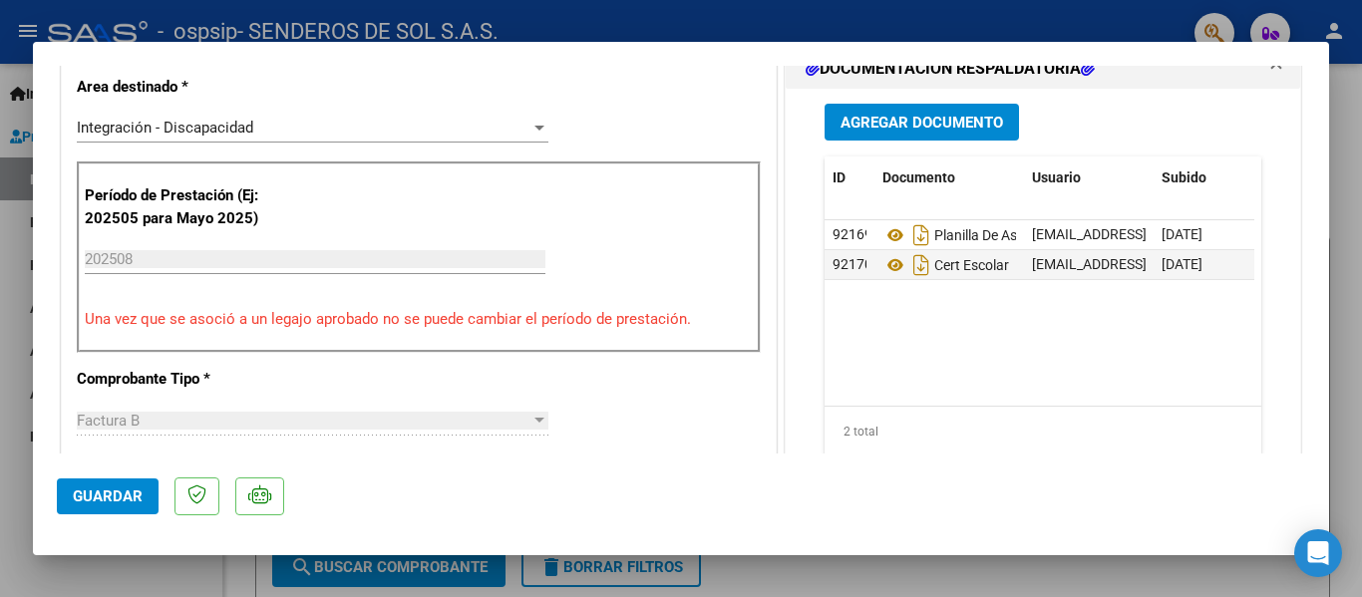
click at [88, 500] on span "Guardar" at bounding box center [108, 496] width 70 height 18
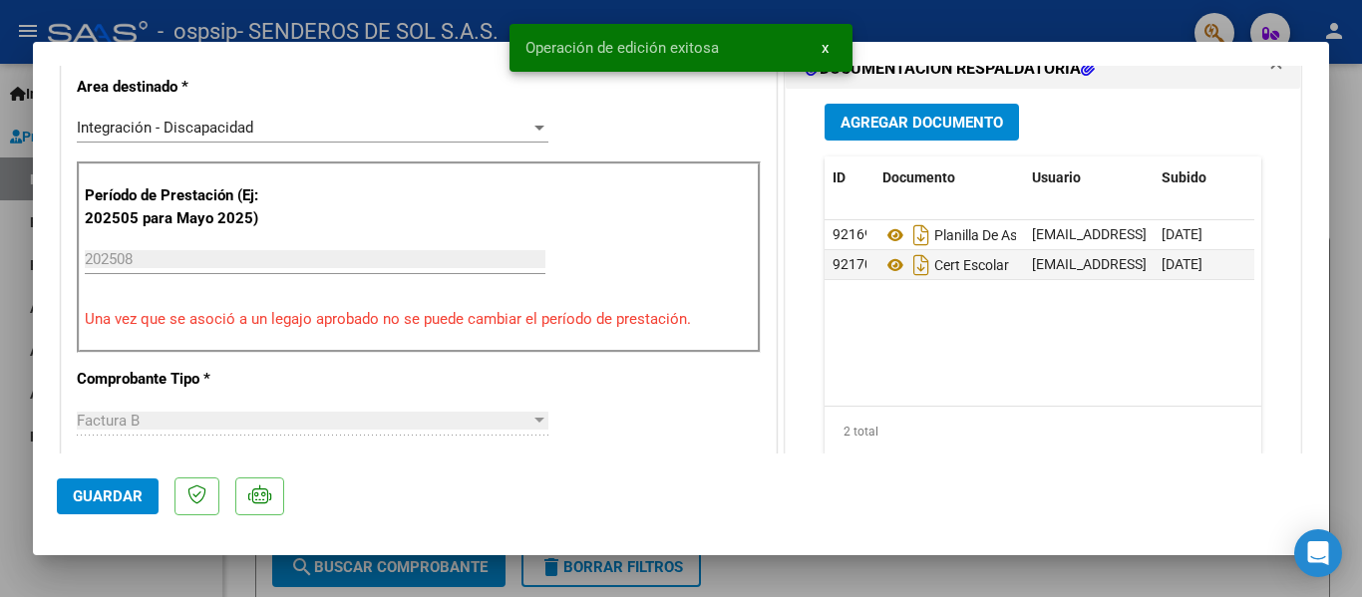
click at [1350, 154] on div at bounding box center [681, 298] width 1362 height 597
type input "$ 0,00"
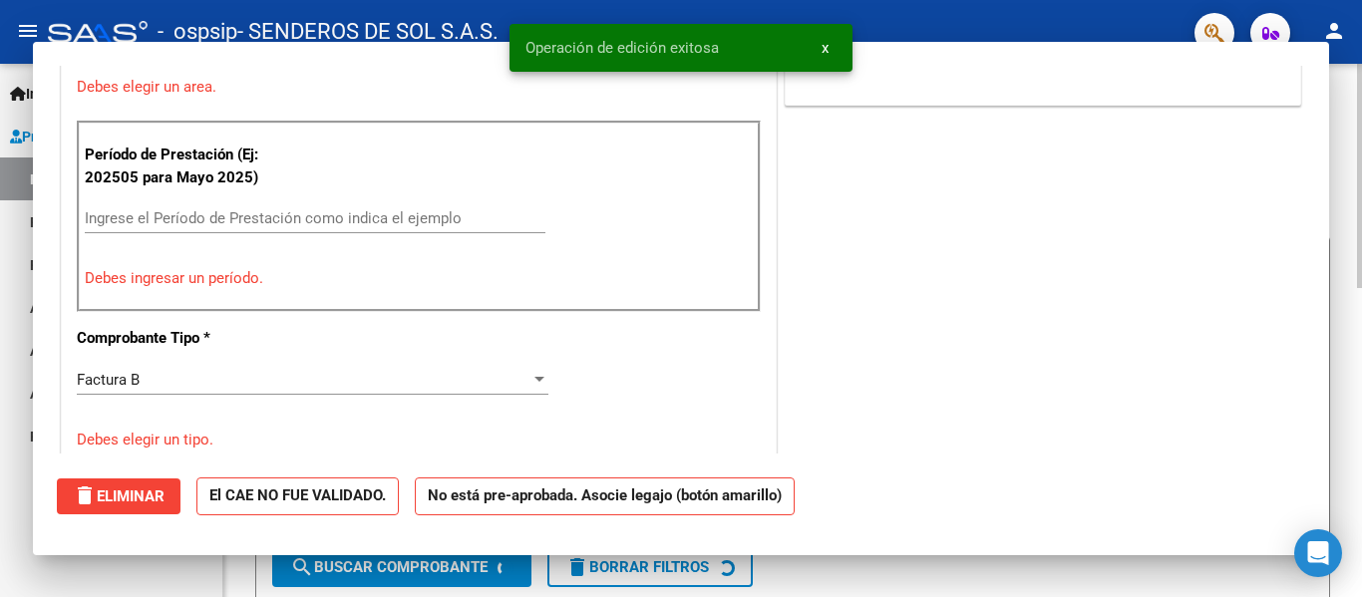
scroll to position [413, 0]
